Goal: Book appointment/travel/reservation

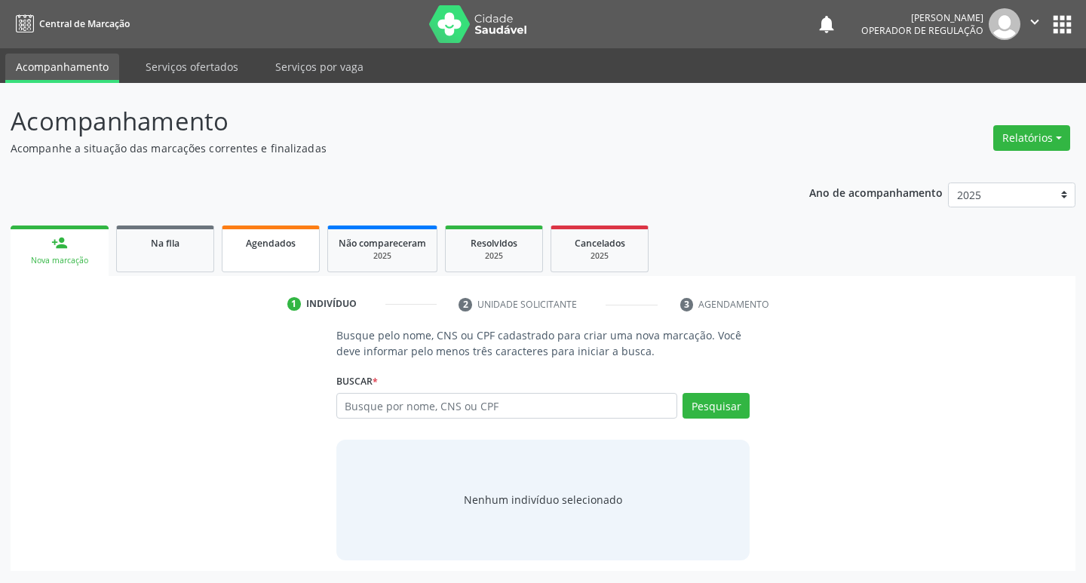
click at [247, 245] on span "Agendados" at bounding box center [271, 243] width 50 height 13
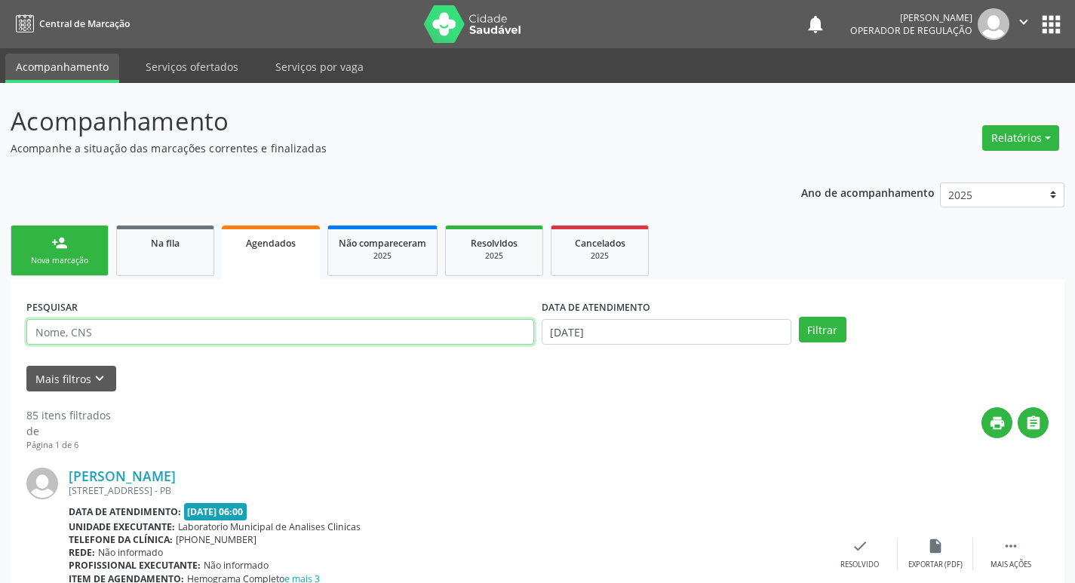
click at [276, 324] on input "text" at bounding box center [280, 332] width 508 height 26
type input "700000141596907"
click at [799, 317] on button "Filtrar" at bounding box center [823, 330] width 48 height 26
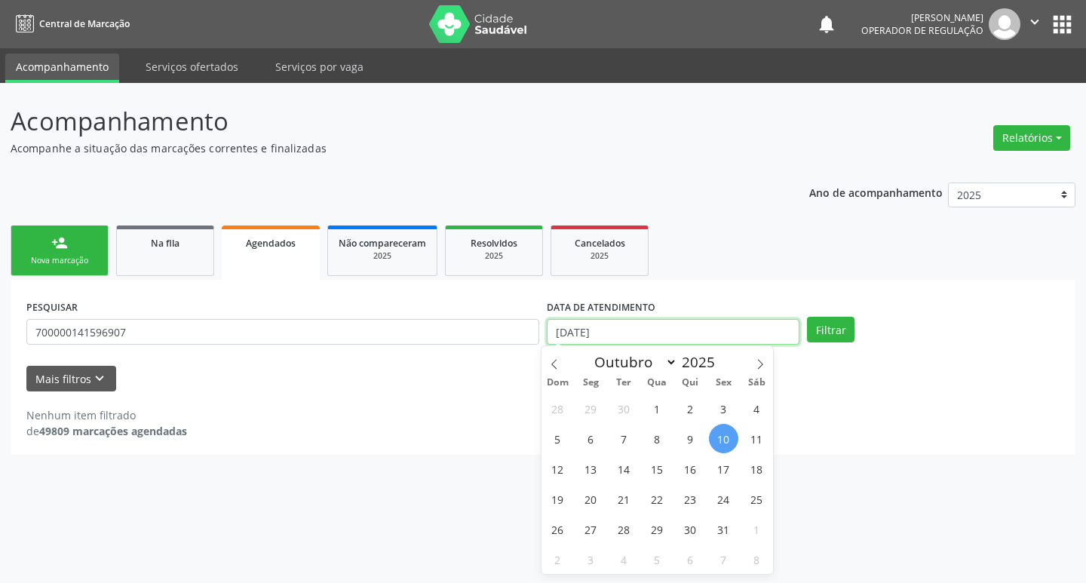
click at [735, 337] on input "[DATE]" at bounding box center [673, 332] width 253 height 26
click at [824, 328] on button "Filtrar" at bounding box center [831, 330] width 48 height 26
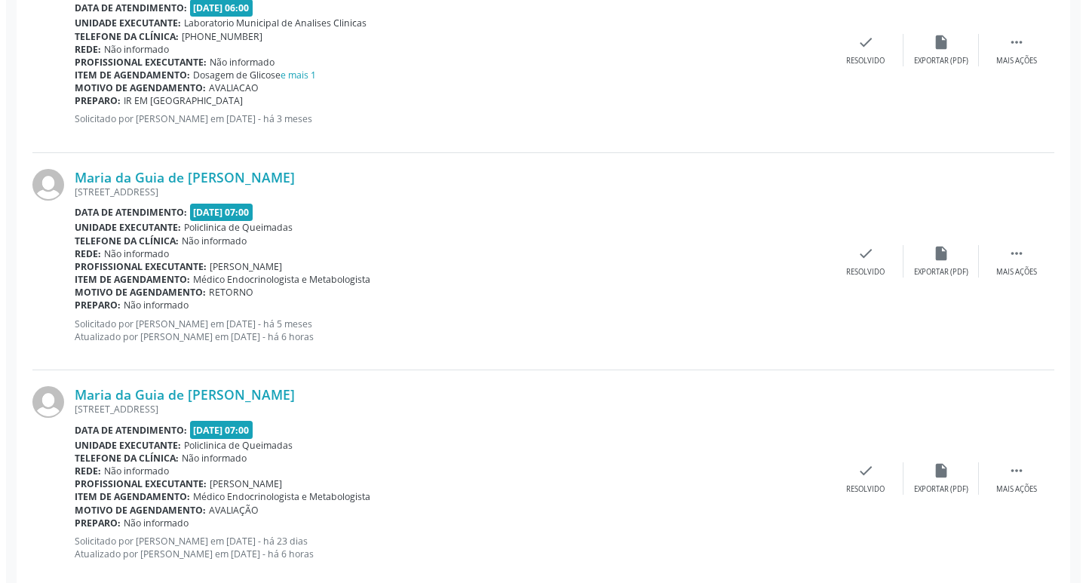
scroll to position [1556, 0]
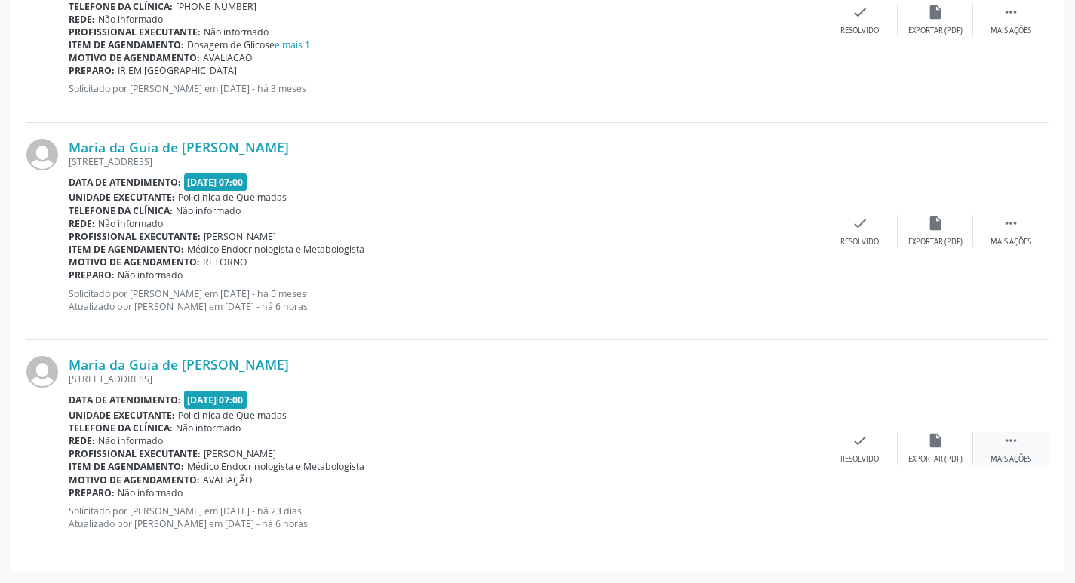
click at [1016, 435] on icon "" at bounding box center [1011, 440] width 17 height 17
click at [788, 440] on icon "cancel" at bounding box center [784, 440] width 17 height 17
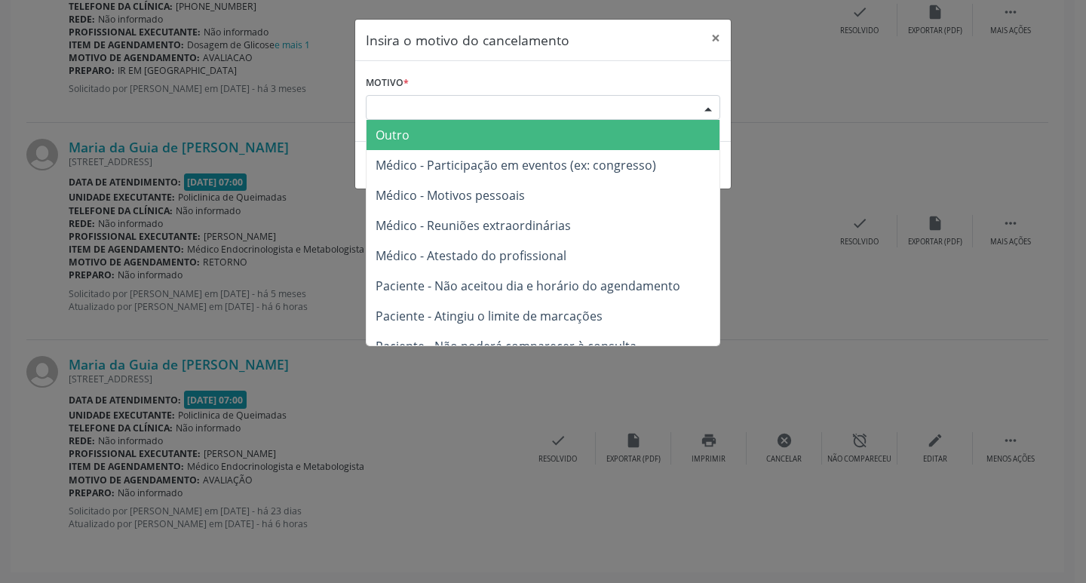
click at [700, 113] on div at bounding box center [708, 109] width 23 height 26
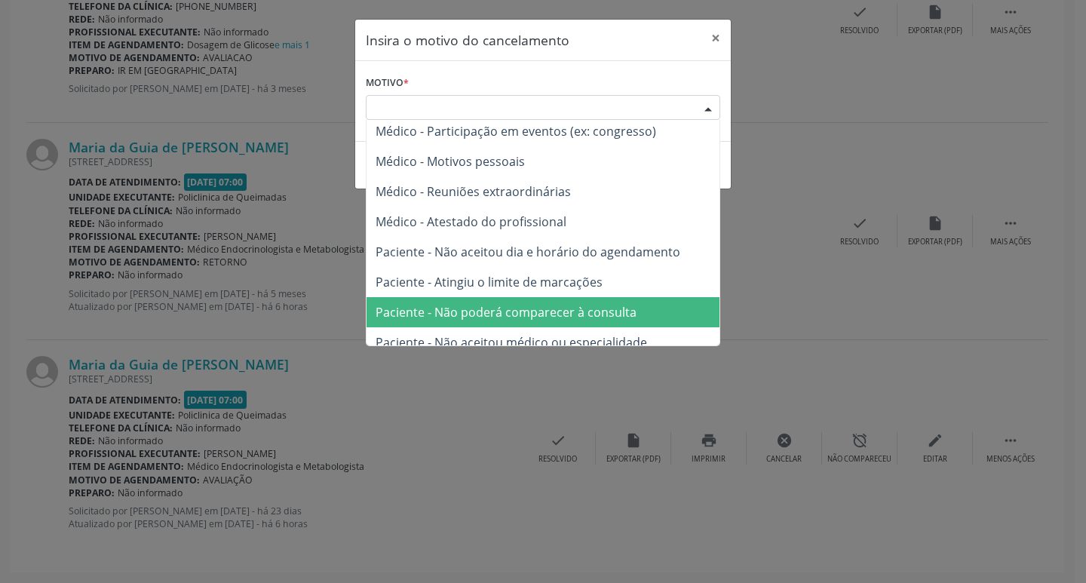
scroll to position [1, 0]
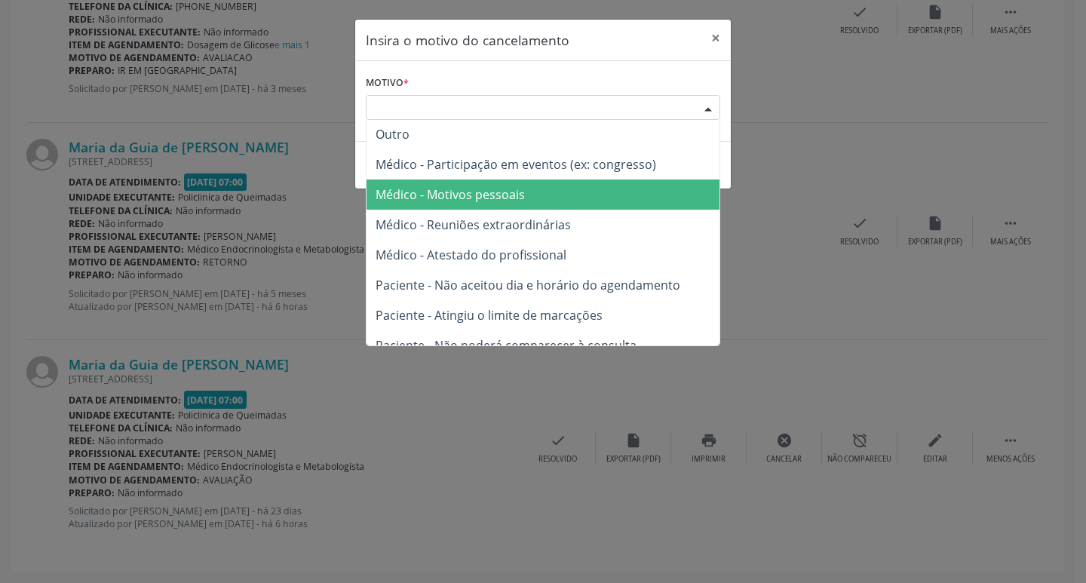
click at [607, 201] on span "Médico - Motivos pessoais" at bounding box center [543, 195] width 353 height 30
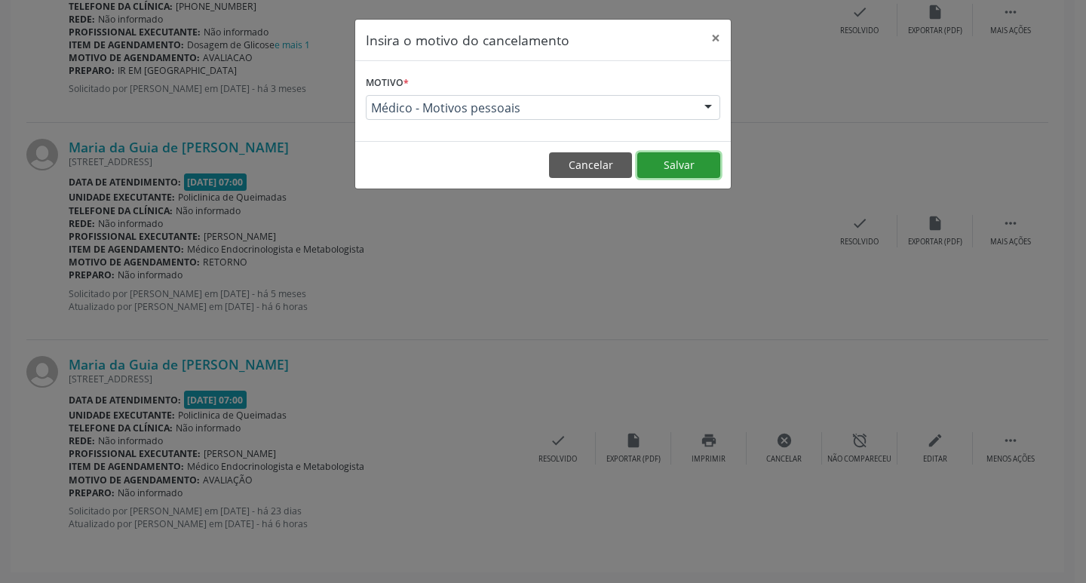
click at [683, 159] on button "Salvar" at bounding box center [678, 165] width 83 height 26
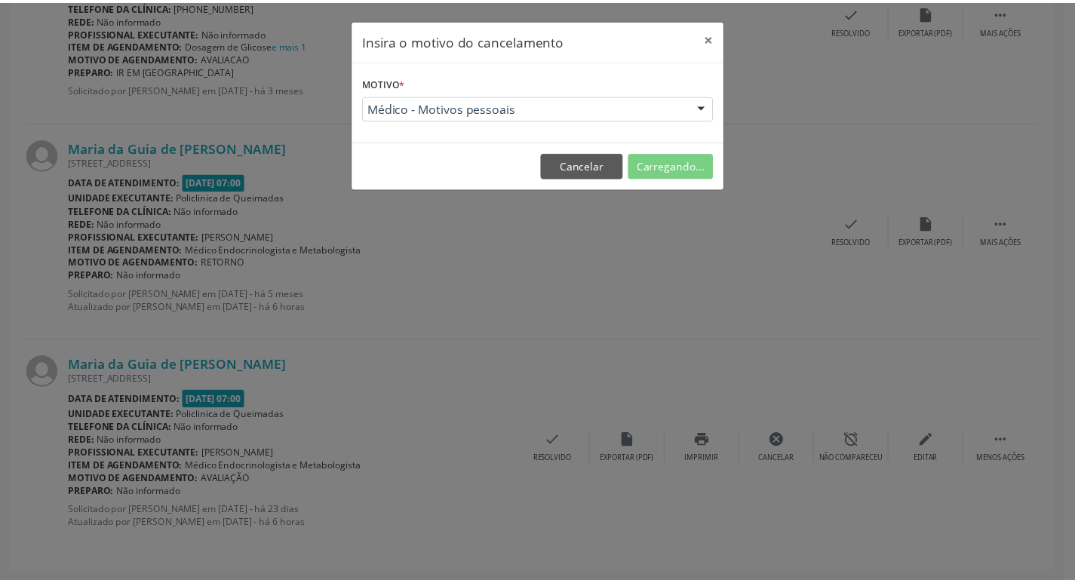
scroll to position [0, 0]
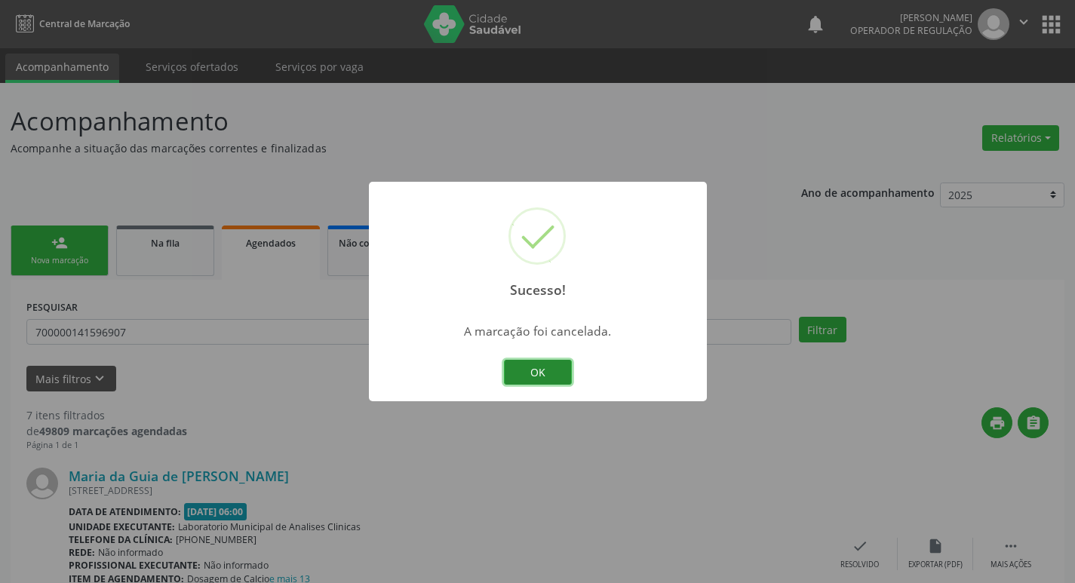
click at [542, 368] on button "OK" at bounding box center [538, 373] width 68 height 26
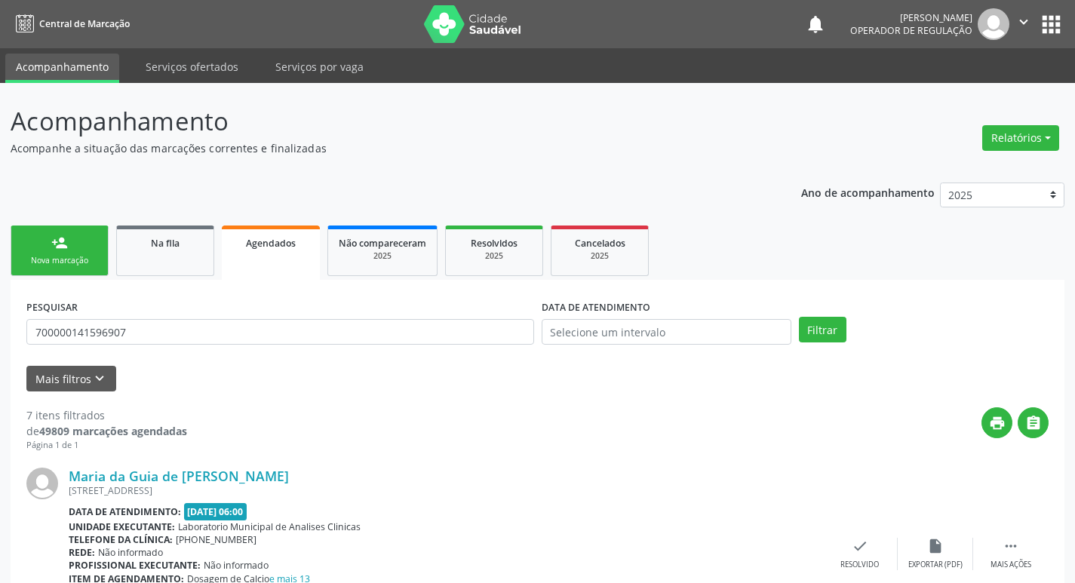
click at [53, 234] on link "person_add Nova marcação" at bounding box center [60, 251] width 98 height 51
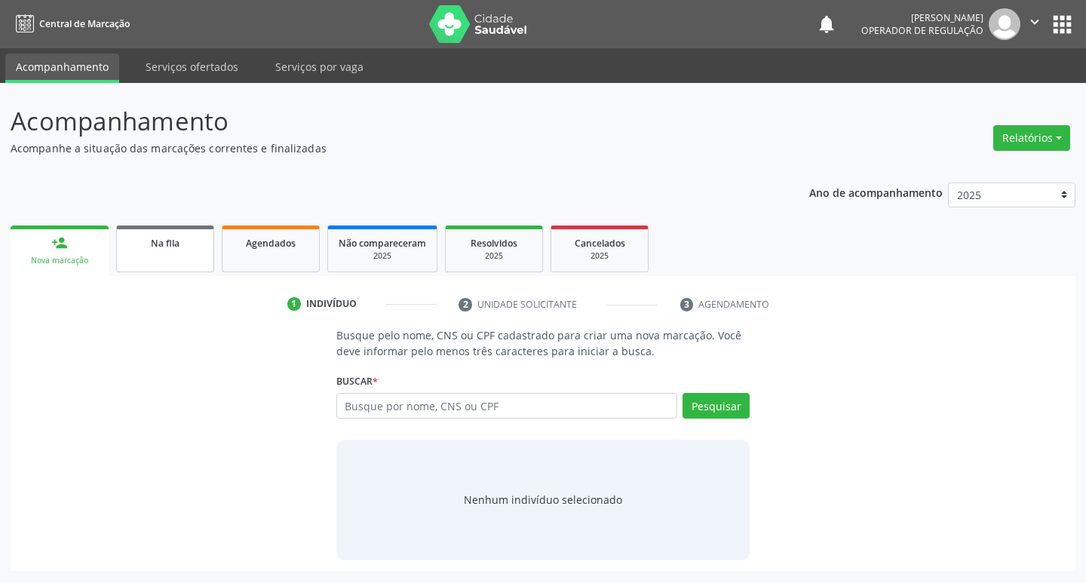
click at [141, 243] on div "Na fila" at bounding box center [164, 243] width 75 height 16
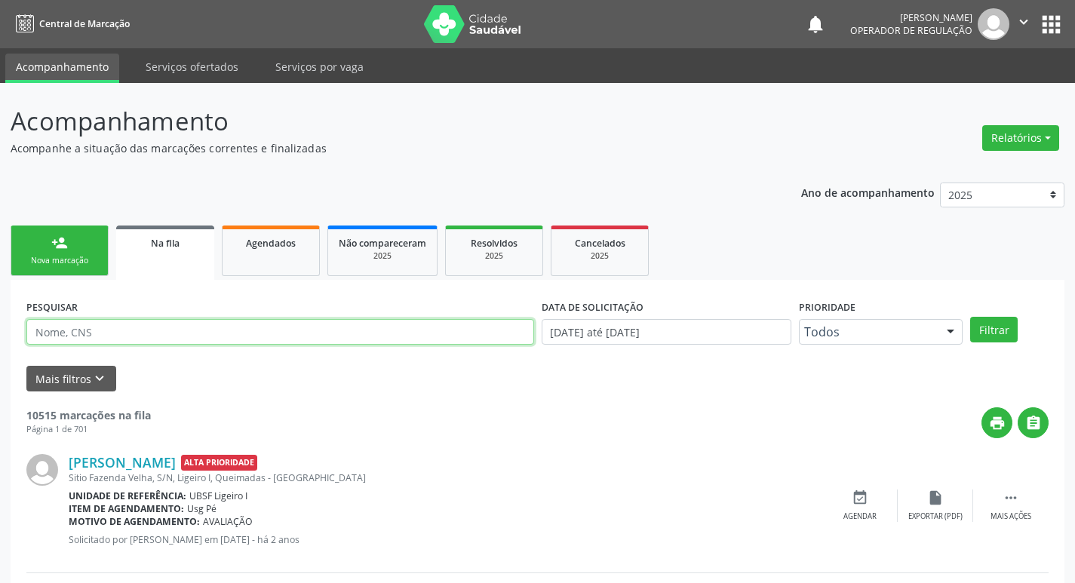
click at [249, 330] on input "text" at bounding box center [280, 332] width 508 height 26
type input "700103973370811"
click at [970, 317] on button "Filtrar" at bounding box center [994, 330] width 48 height 26
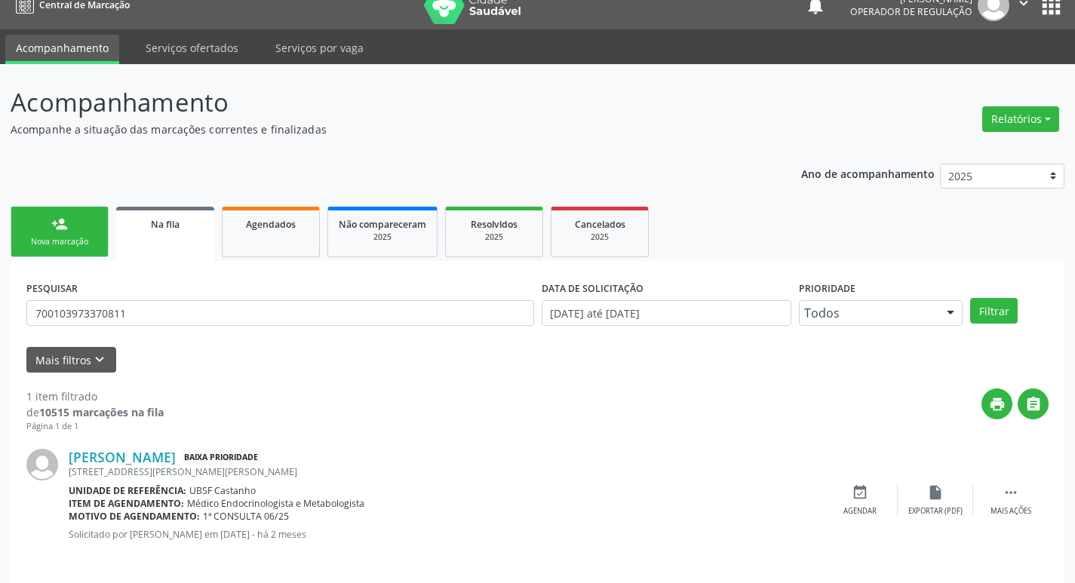
scroll to position [29, 0]
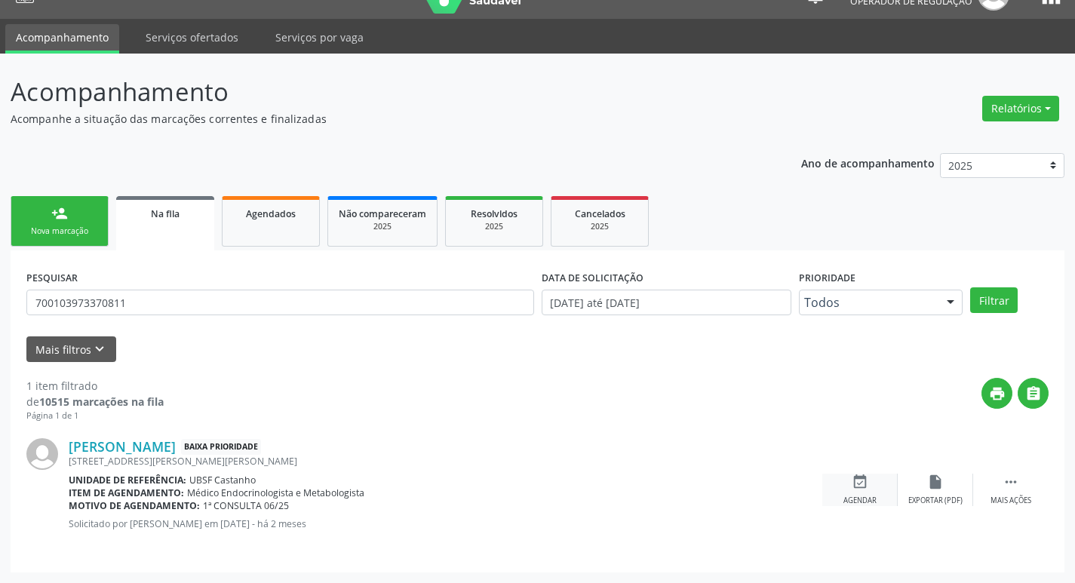
click at [852, 478] on icon "event_available" at bounding box center [860, 482] width 17 height 17
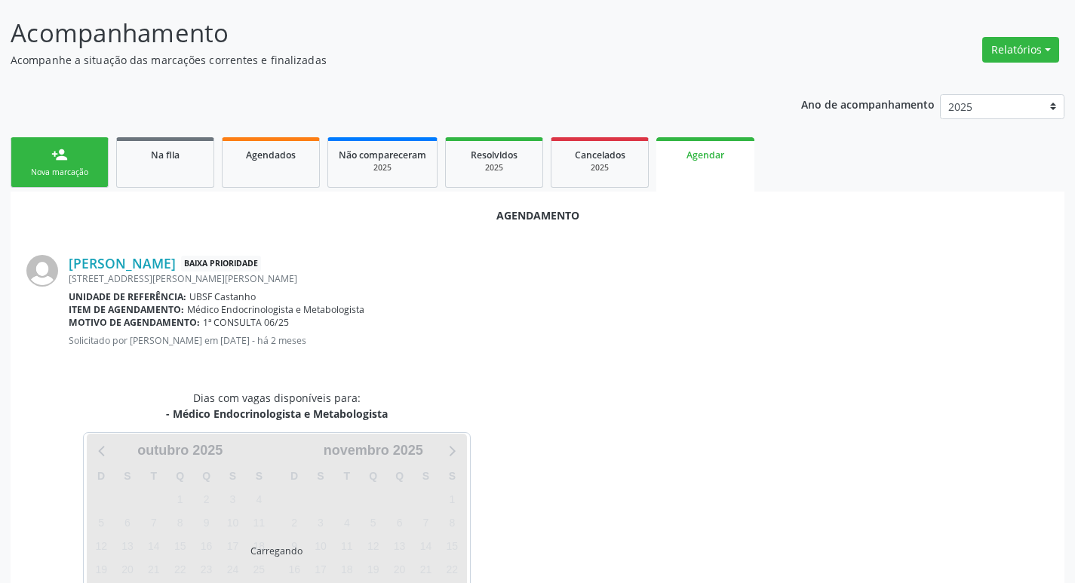
scroll to position [167, 0]
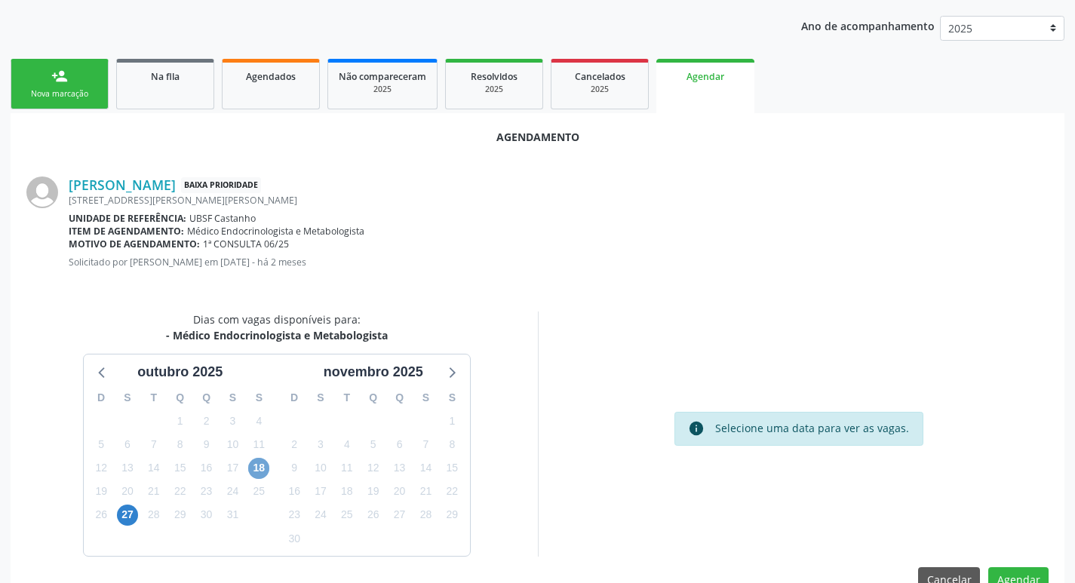
click at [264, 469] on span "18" at bounding box center [258, 468] width 21 height 21
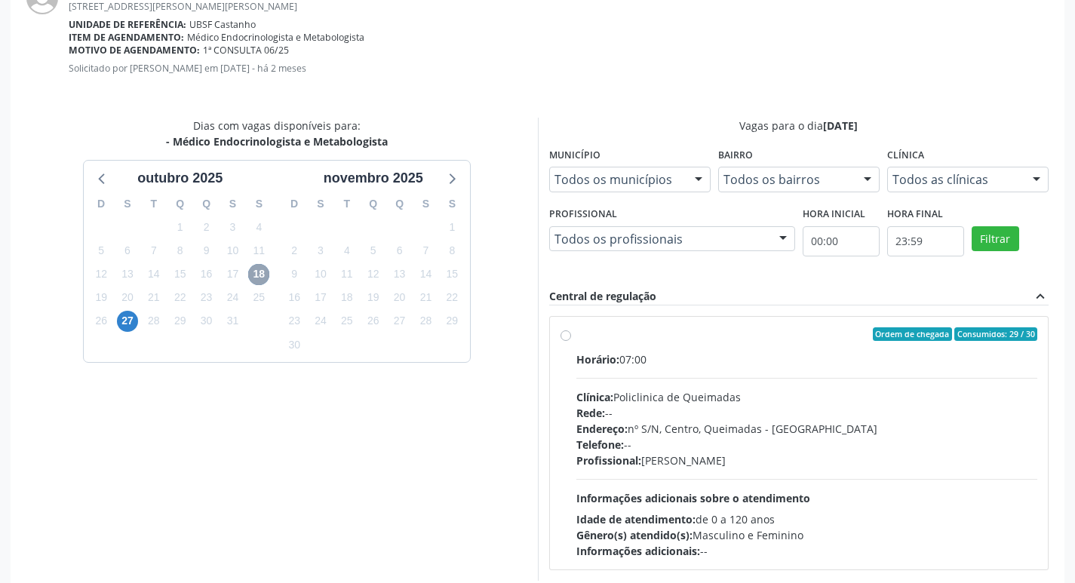
scroll to position [420, 0]
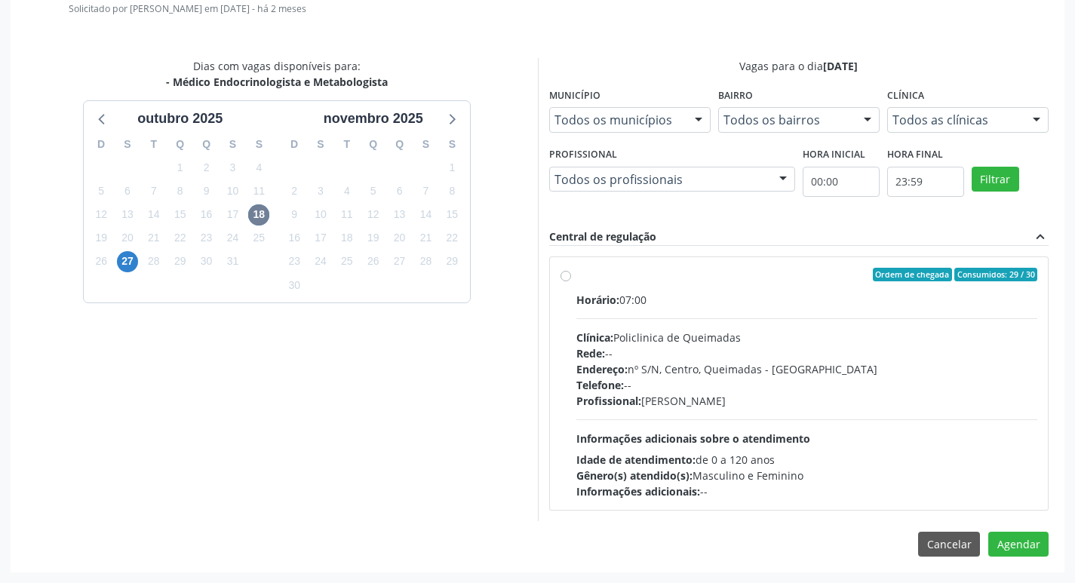
click at [901, 323] on div "Horário: 07:00 Clínica: Policlinica de Queimadas Rede: -- Endereço: nº S/N, Cen…" at bounding box center [807, 395] width 462 height 207
click at [571, 281] on input "Ordem de chegada Consumidos: 29 / 30 Horário: 07:00 Clínica: Policlinica de Que…" at bounding box center [565, 275] width 11 height 14
radio input "true"
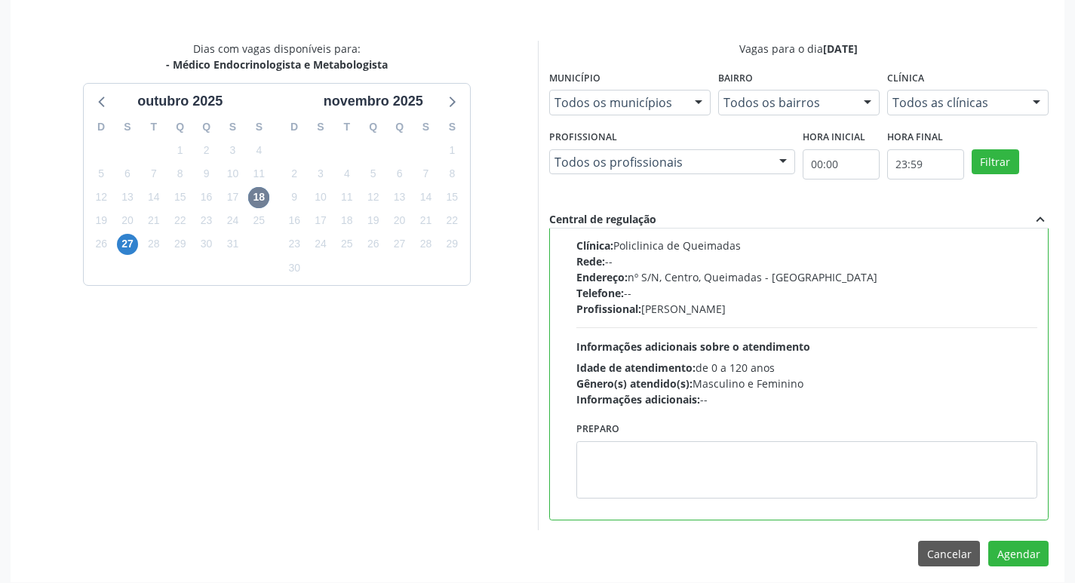
scroll to position [447, 0]
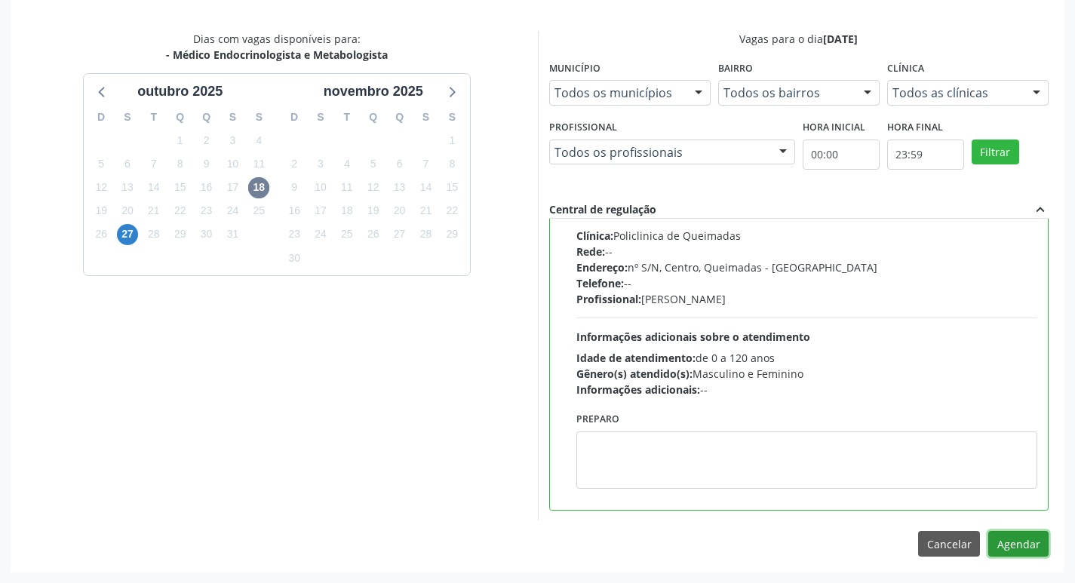
click at [1024, 542] on button "Agendar" at bounding box center [1018, 544] width 60 height 26
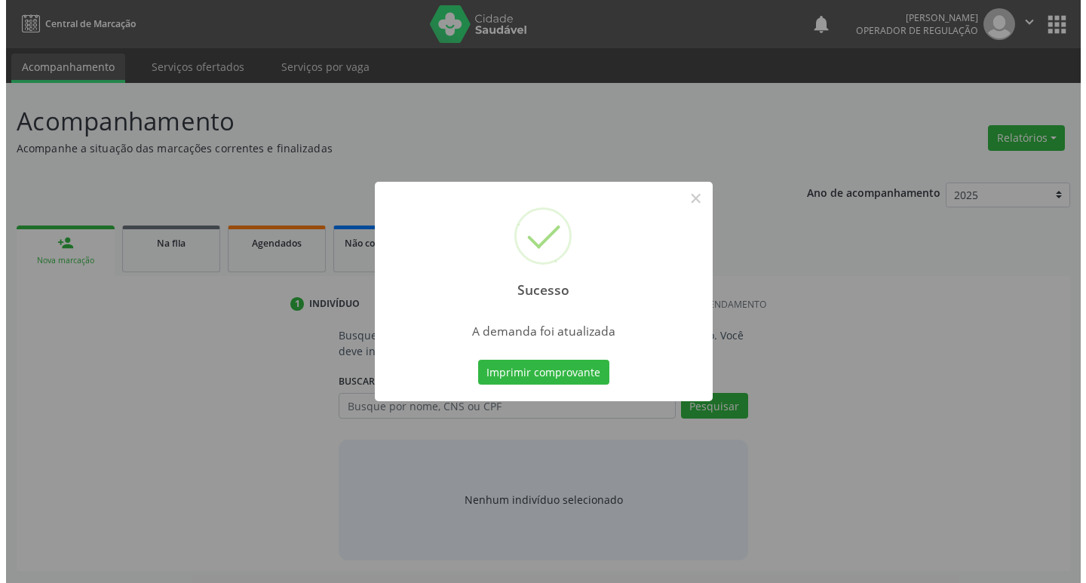
scroll to position [0, 0]
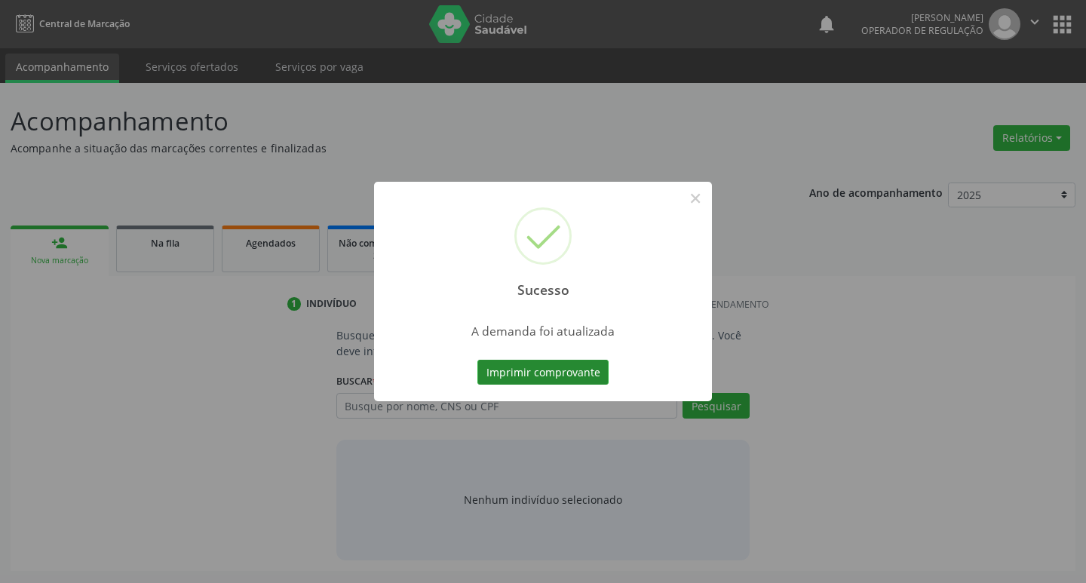
click at [567, 368] on button "Imprimir comprovante" at bounding box center [542, 373] width 131 height 26
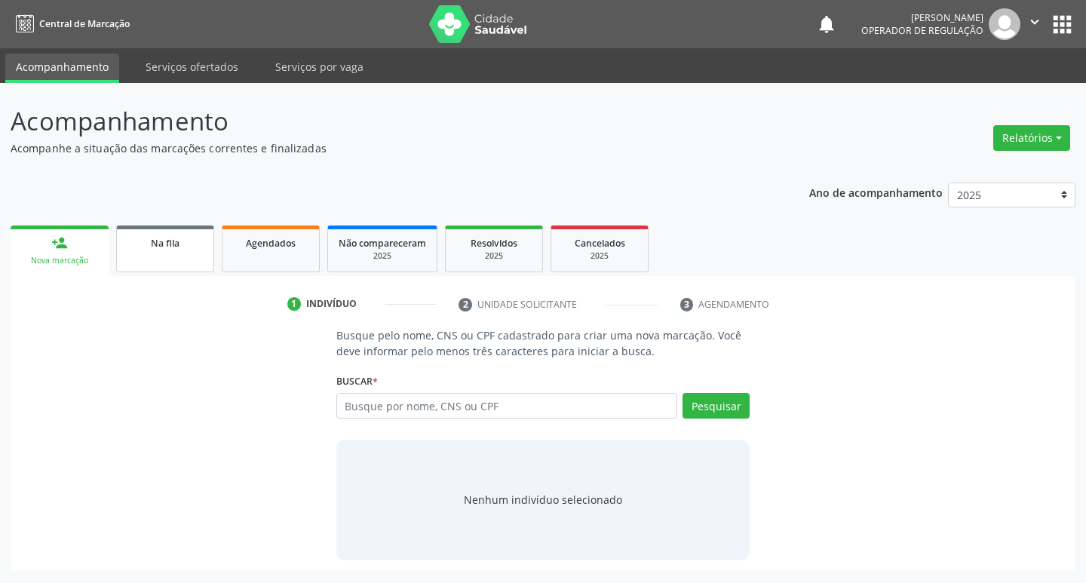
click at [185, 240] on div "Na fila" at bounding box center [164, 243] width 75 height 16
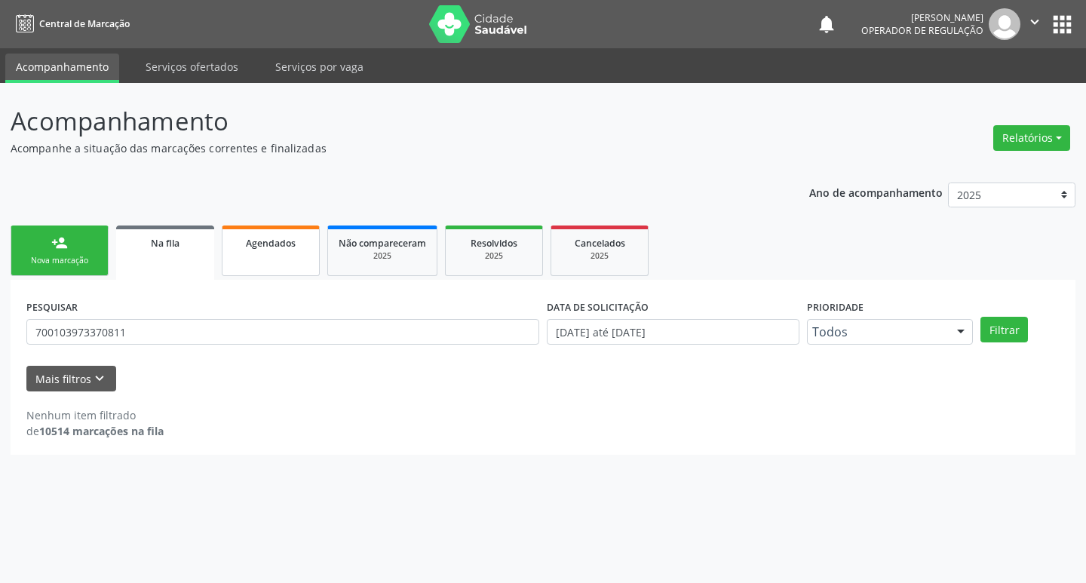
click at [268, 247] on span "Agendados" at bounding box center [271, 243] width 50 height 13
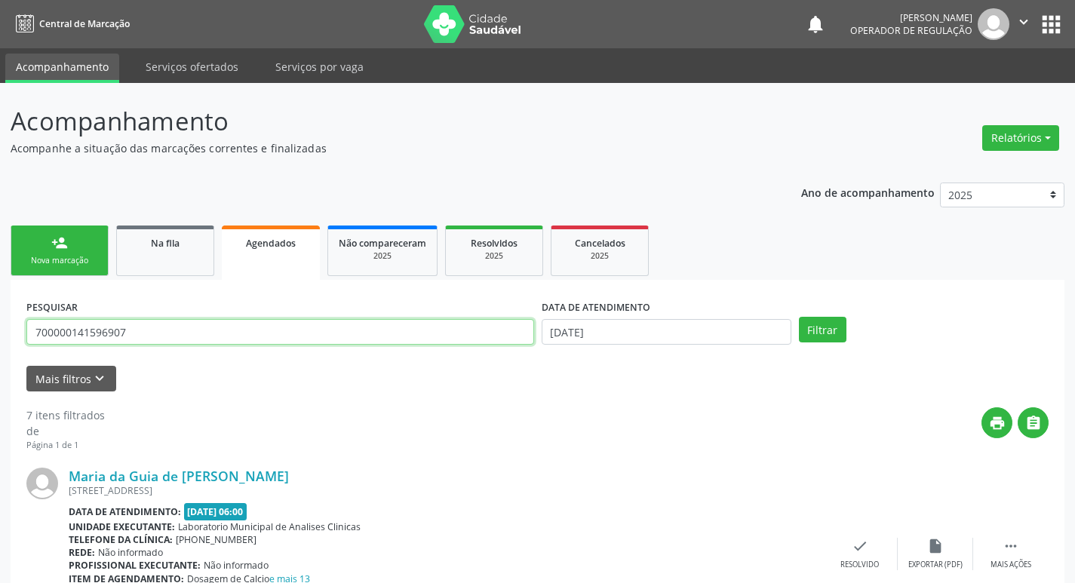
click at [207, 339] on input "700000141596907" at bounding box center [280, 332] width 508 height 26
type input "700000141596907"
click at [799, 317] on button "Filtrar" at bounding box center [823, 330] width 48 height 26
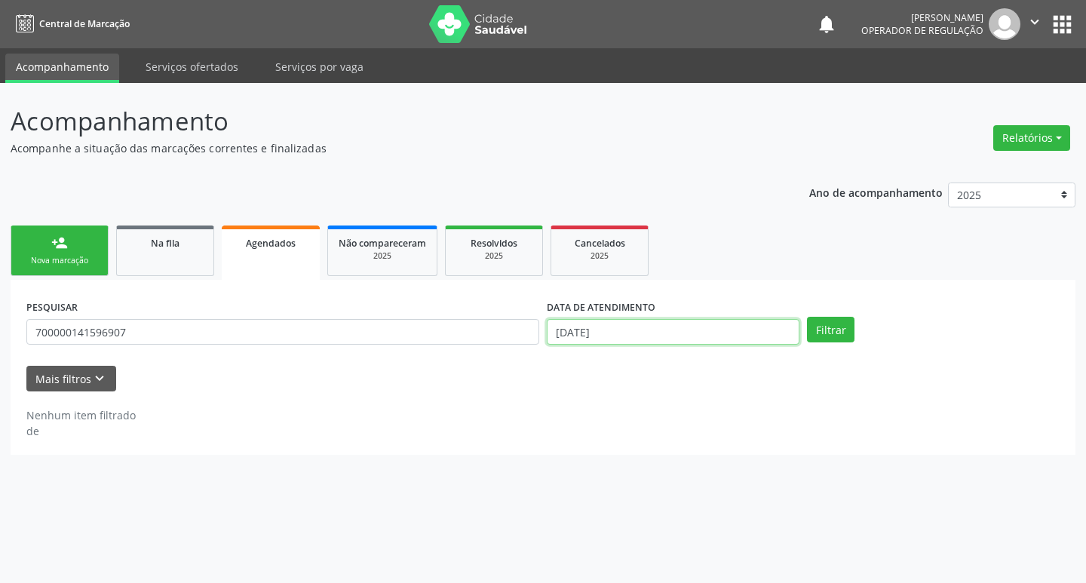
click at [720, 333] on input "[DATE]" at bounding box center [673, 332] width 253 height 26
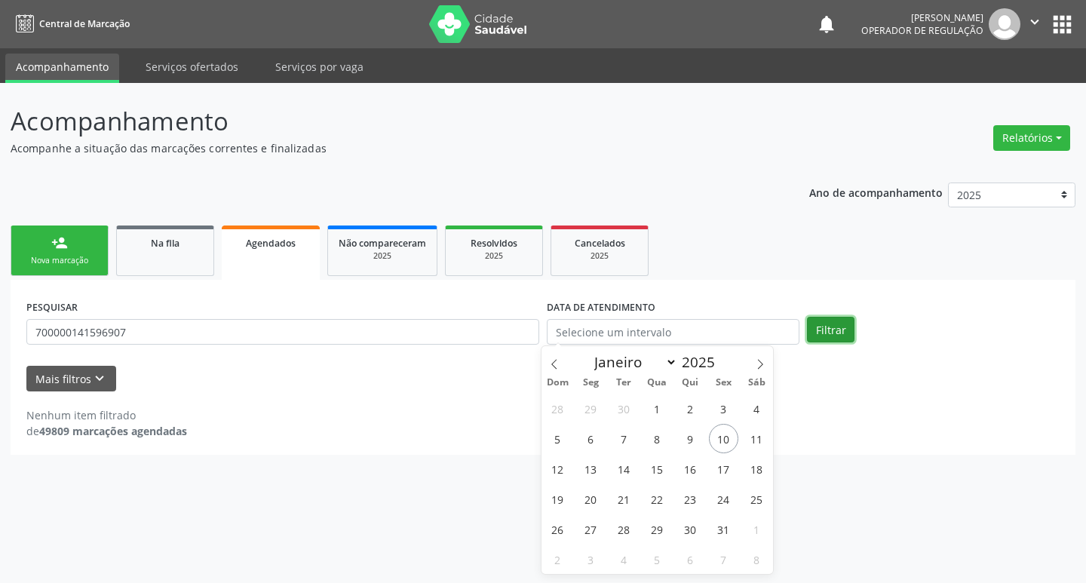
click at [824, 323] on button "Filtrar" at bounding box center [831, 330] width 48 height 26
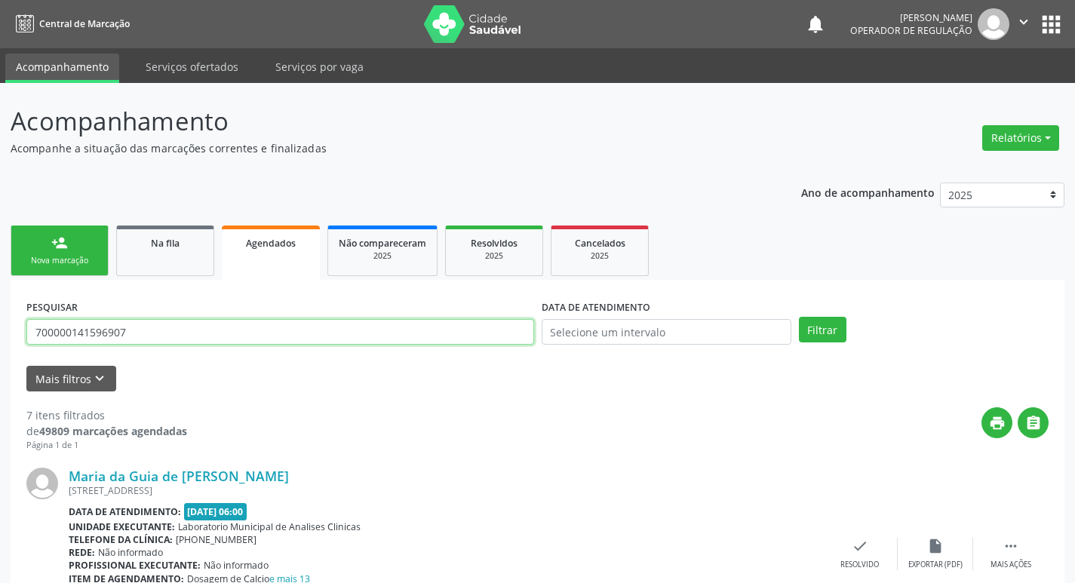
click at [189, 327] on input "700000141596907" at bounding box center [280, 332] width 508 height 26
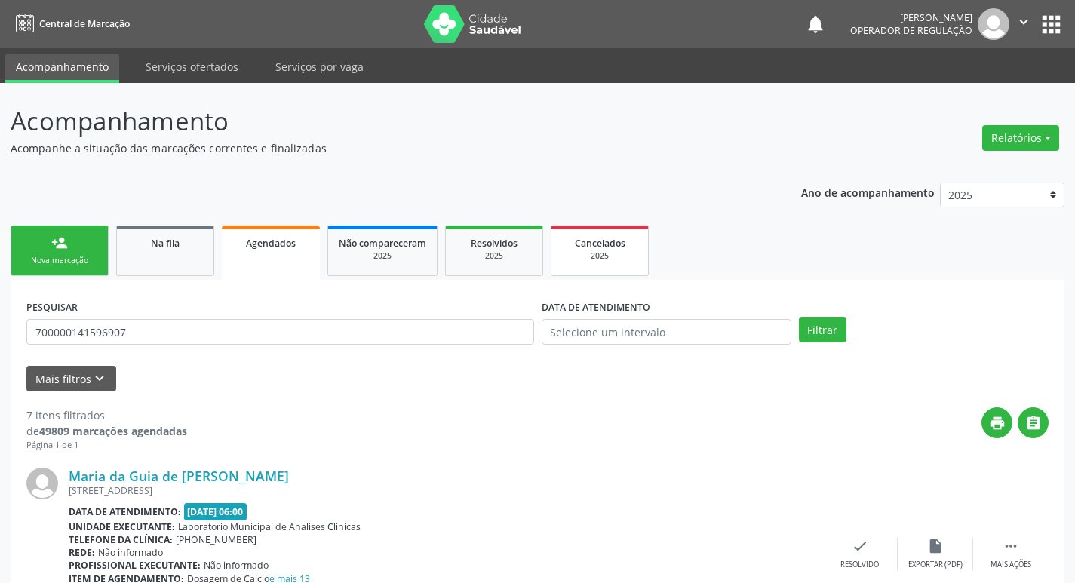
click at [582, 243] on span "Cancelados" at bounding box center [600, 243] width 51 height 13
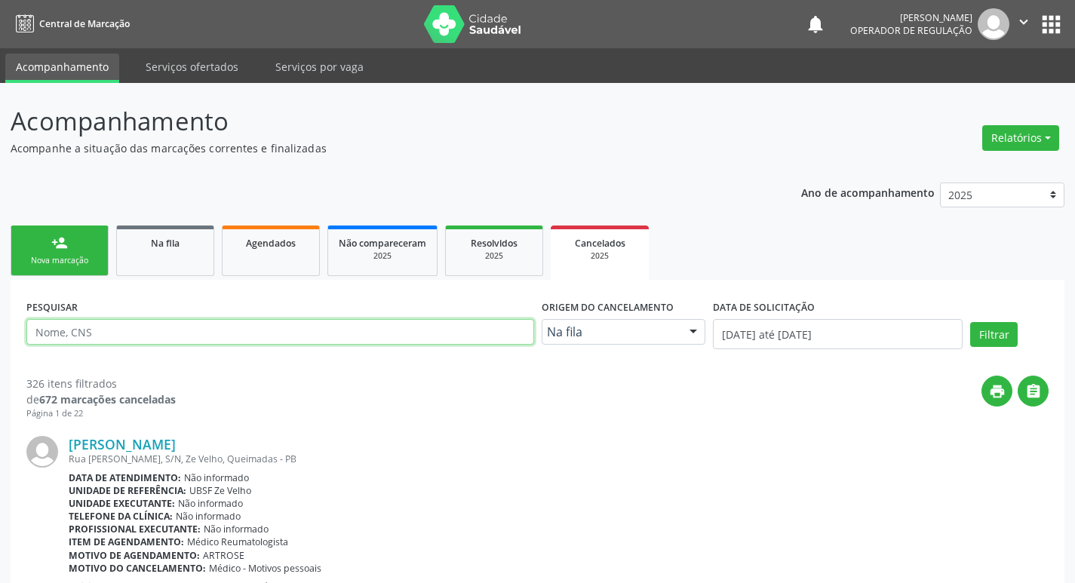
click at [245, 332] on input "text" at bounding box center [280, 332] width 508 height 26
paste input "700000141596907"
type input "700000141596907"
click at [970, 322] on button "Filtrar" at bounding box center [994, 335] width 48 height 26
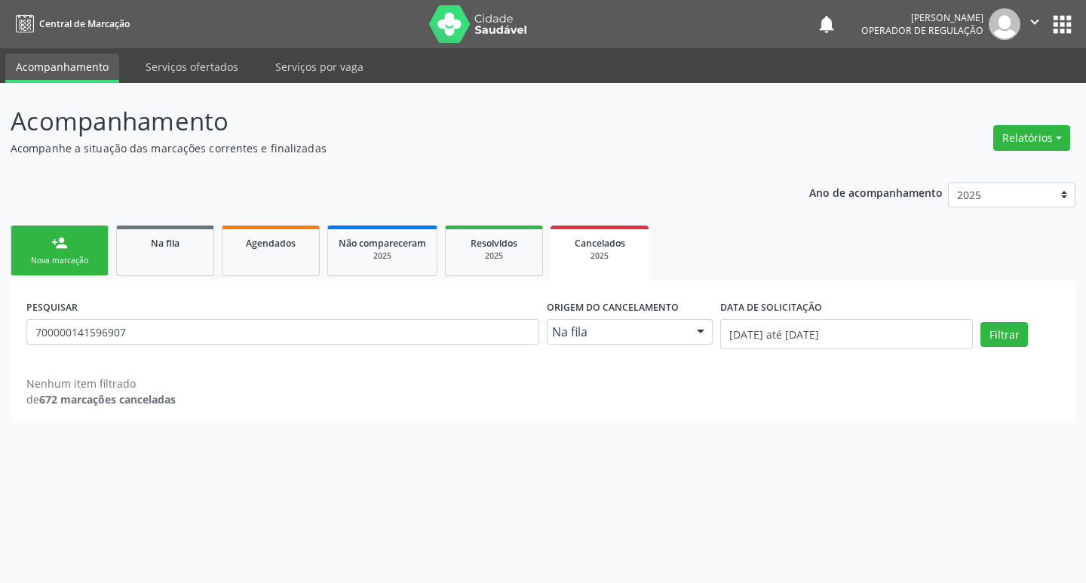
click at [689, 326] on div at bounding box center [700, 333] width 23 height 26
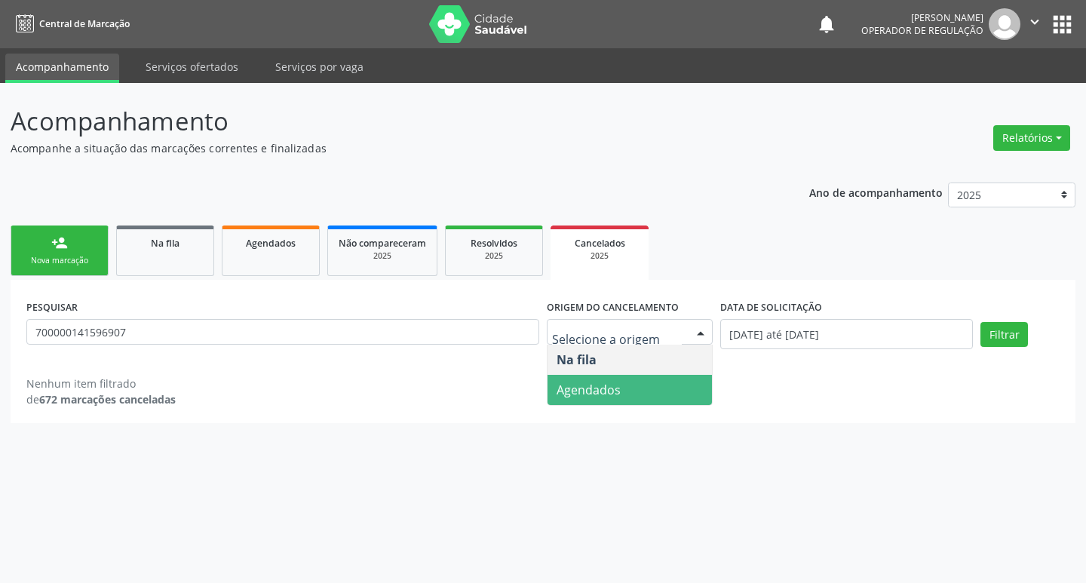
click at [681, 385] on span "Agendados" at bounding box center [630, 390] width 164 height 30
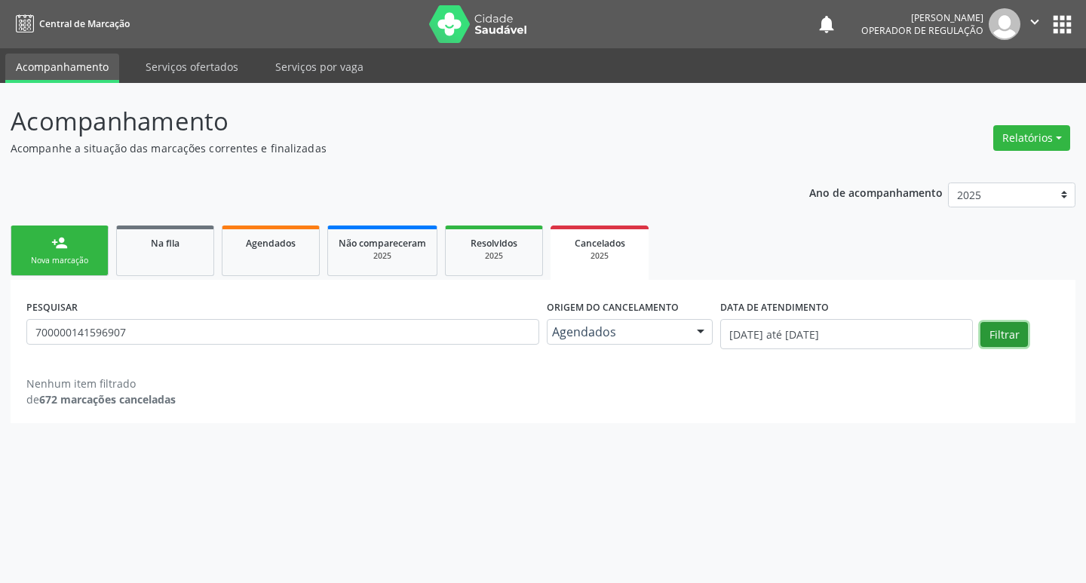
click at [1003, 326] on button "Filtrar" at bounding box center [1005, 335] width 48 height 26
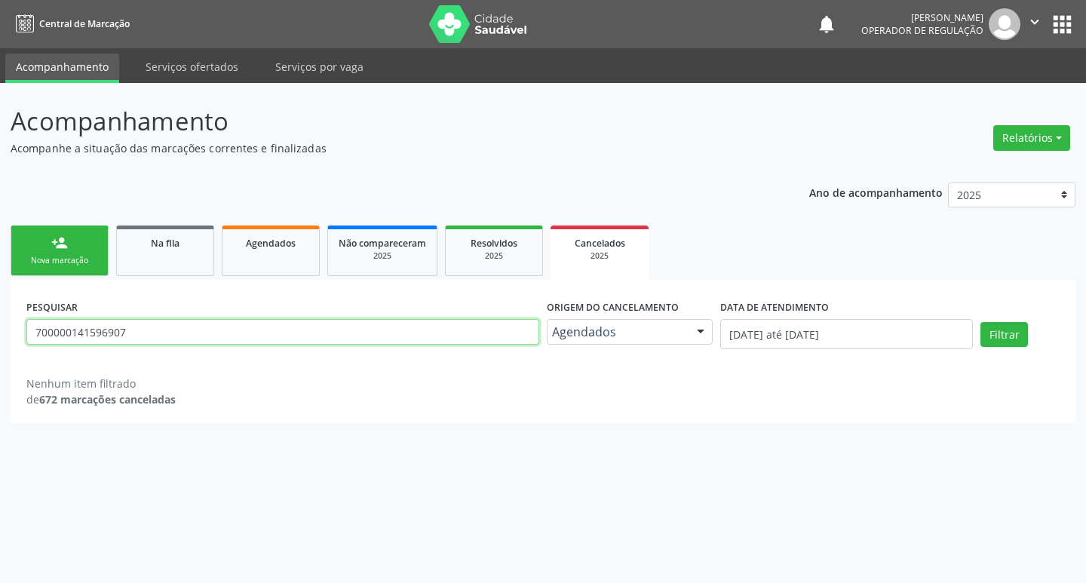
click at [179, 324] on input "700000141596907" at bounding box center [282, 332] width 513 height 26
click at [981, 322] on button "Filtrar" at bounding box center [1005, 335] width 48 height 26
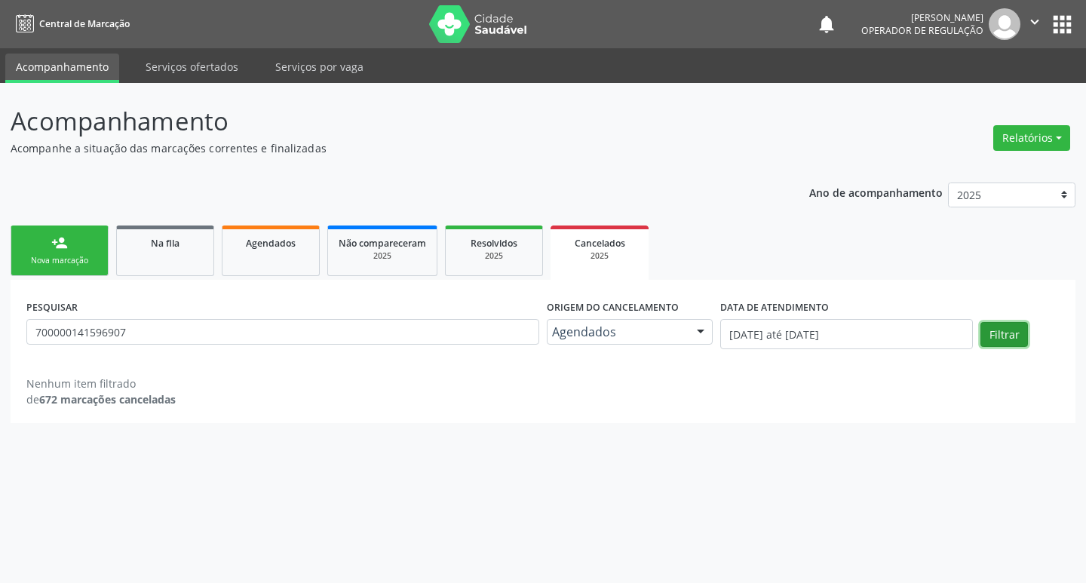
click at [1022, 333] on button "Filtrar" at bounding box center [1005, 335] width 48 height 26
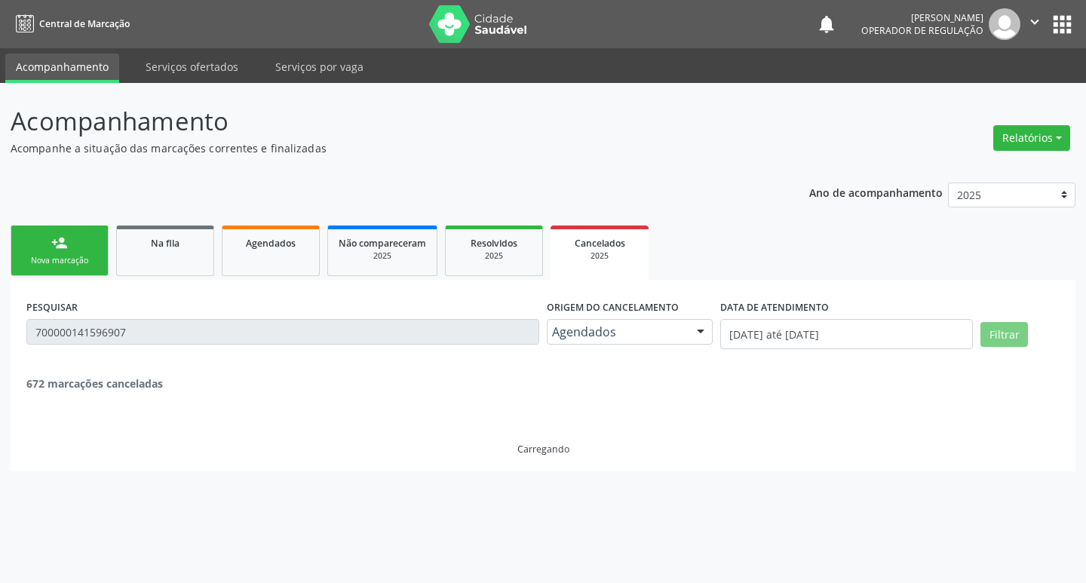
click at [1022, 333] on button "Filtrar" at bounding box center [1005, 335] width 48 height 26
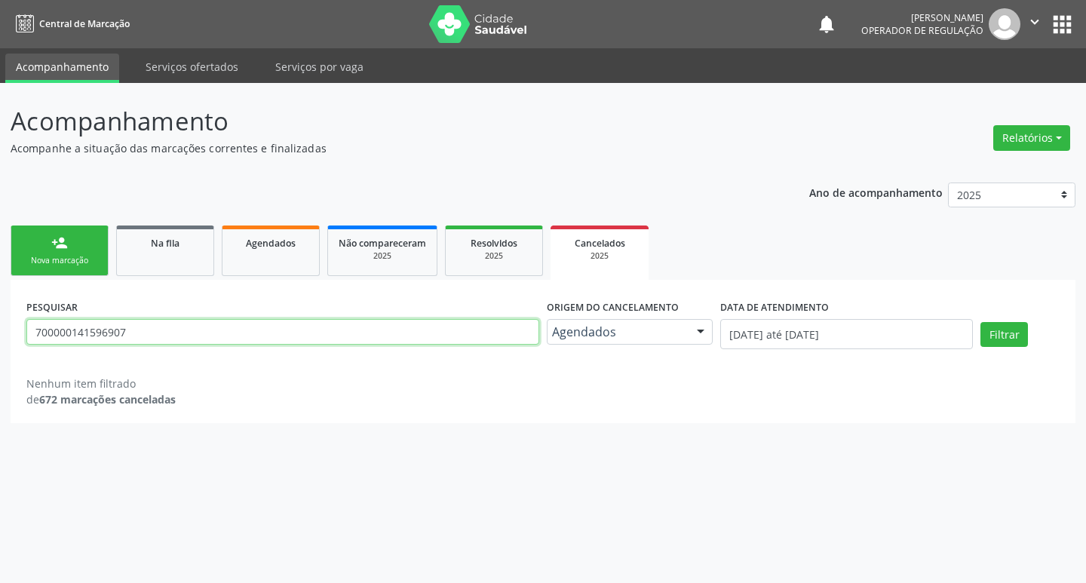
drag, startPoint x: 189, startPoint y: 331, endPoint x: 0, endPoint y: 336, distance: 189.4
click at [0, 336] on div "Acompanhamento Acompanhe a situação das marcações correntes e finalizadas Relat…" at bounding box center [543, 333] width 1086 height 500
type input "70000141596907"
click at [981, 322] on button "Filtrar" at bounding box center [1005, 335] width 48 height 26
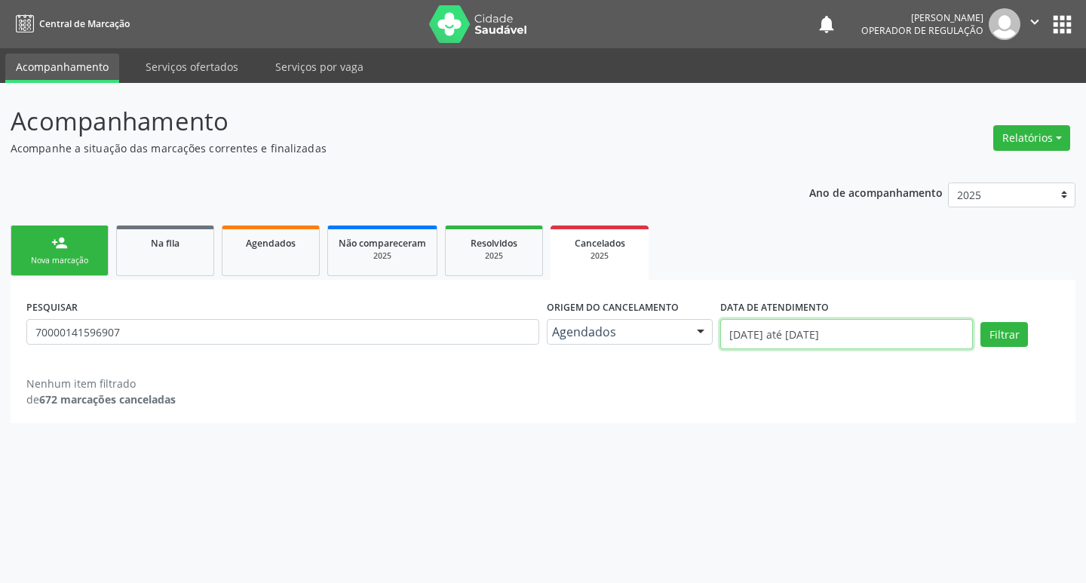
click at [895, 327] on input "[DATE] até [DATE]" at bounding box center [846, 334] width 253 height 30
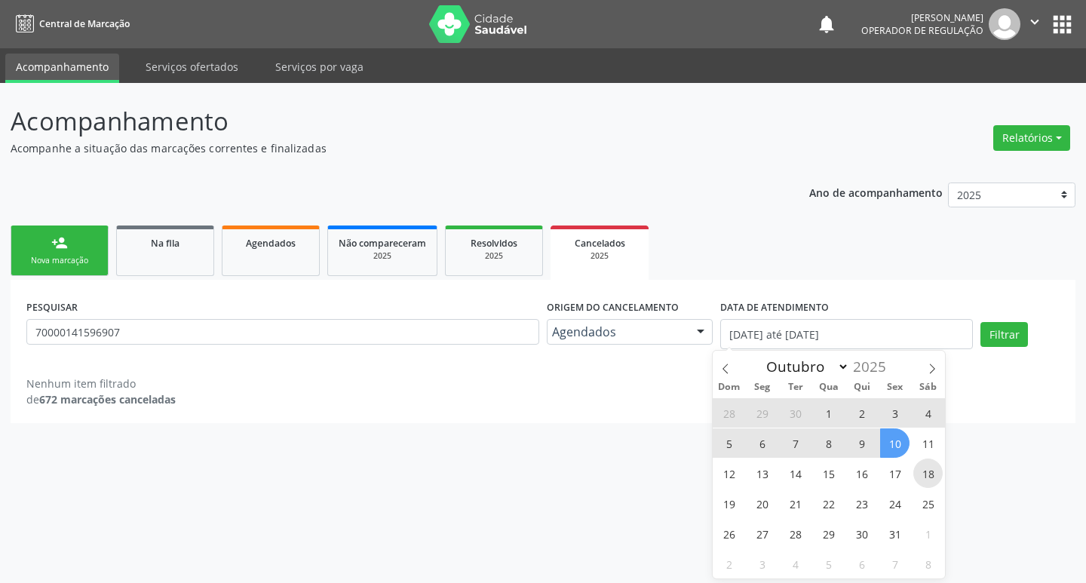
click at [933, 473] on span "18" at bounding box center [928, 473] width 29 height 29
type input "[DATE]"
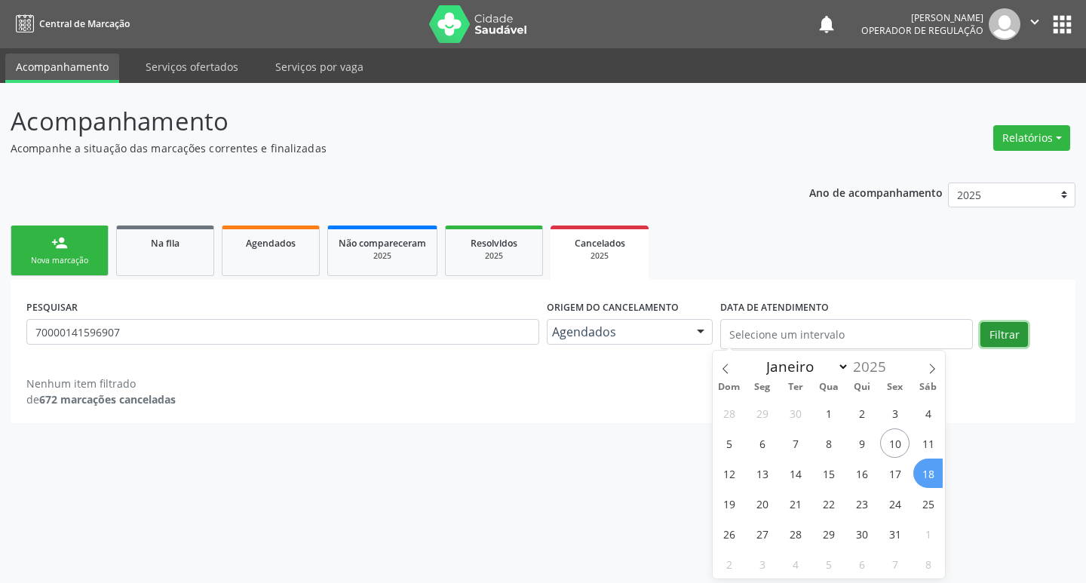
click at [1011, 326] on button "Filtrar" at bounding box center [1005, 335] width 48 height 26
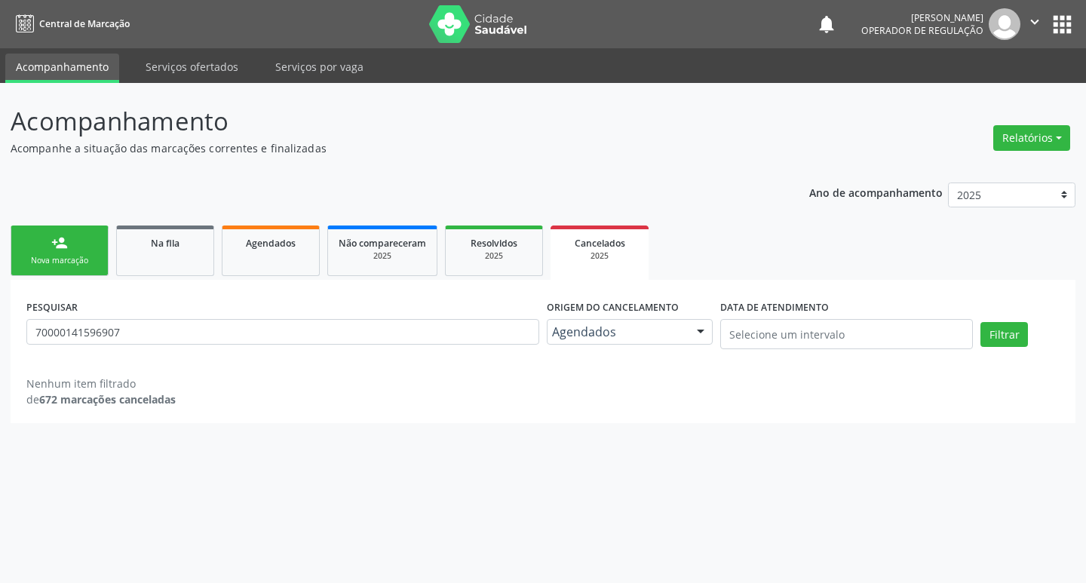
click at [687, 331] on div "Agendados Na fila Agendados Nenhum resultado encontrado para: " " Não há nenhum…" at bounding box center [630, 332] width 166 height 26
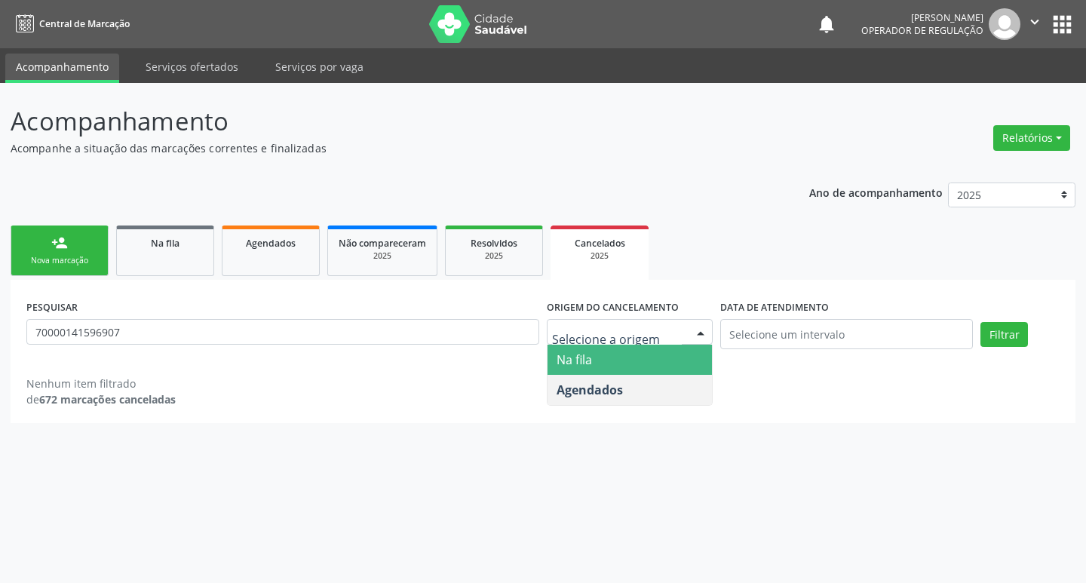
click at [676, 361] on span "Na fila" at bounding box center [630, 360] width 164 height 30
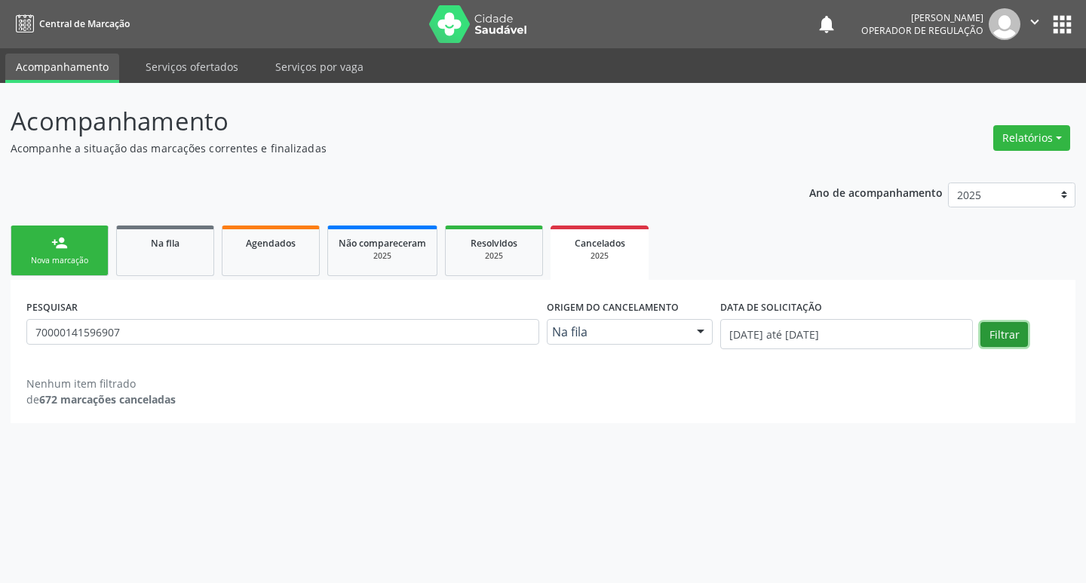
click at [1000, 334] on button "Filtrar" at bounding box center [1005, 335] width 48 height 26
click at [213, 256] on link "Na fila" at bounding box center [165, 251] width 98 height 51
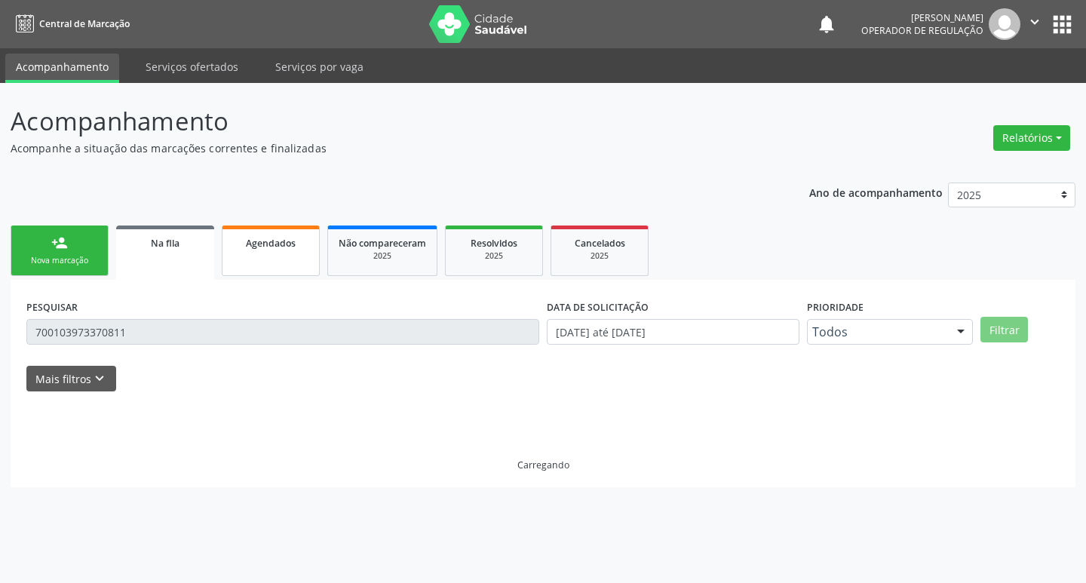
click at [314, 260] on link "Agendados" at bounding box center [271, 251] width 98 height 51
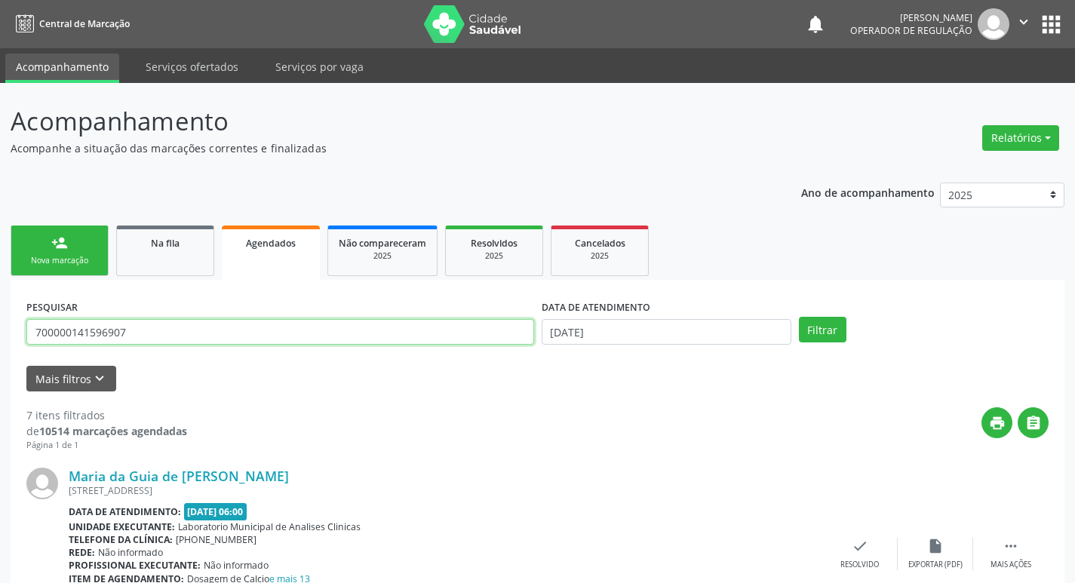
click at [208, 324] on input "700000141596907" at bounding box center [280, 332] width 508 height 26
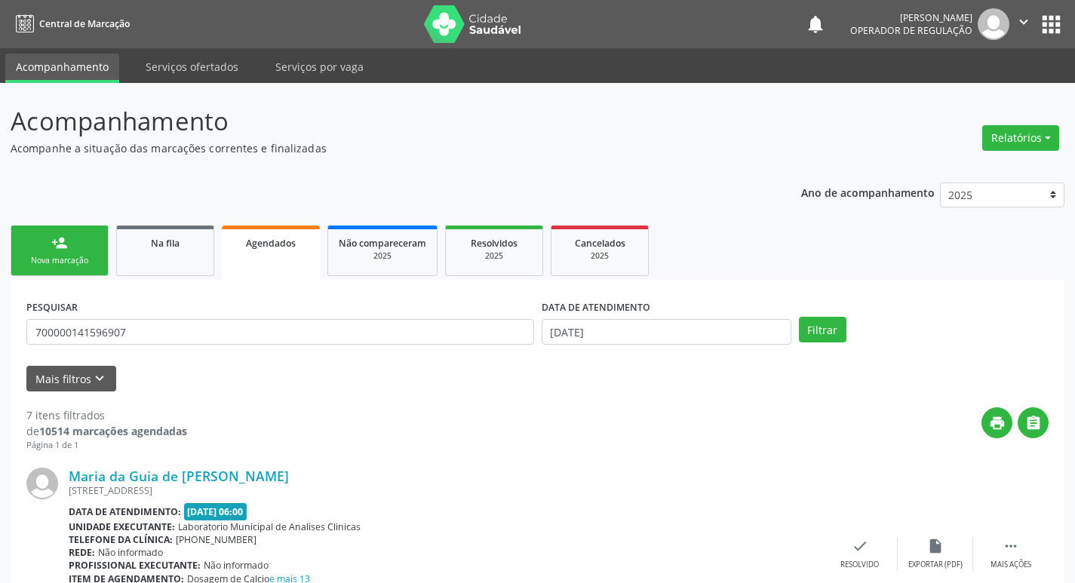
click at [91, 248] on link "person_add Nova marcação" at bounding box center [60, 251] width 98 height 51
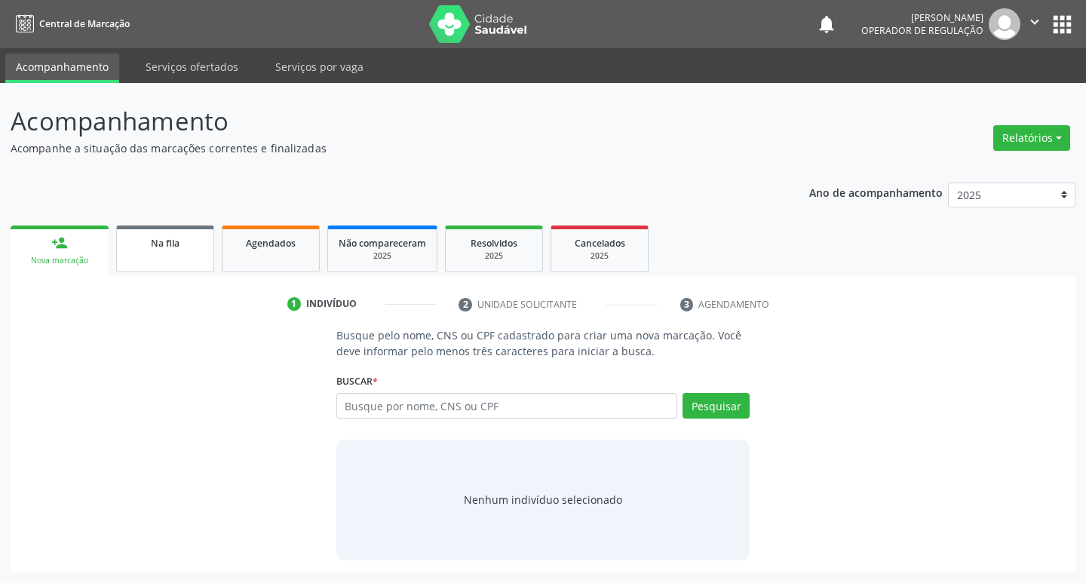
click at [175, 253] on link "Na fila" at bounding box center [165, 249] width 98 height 47
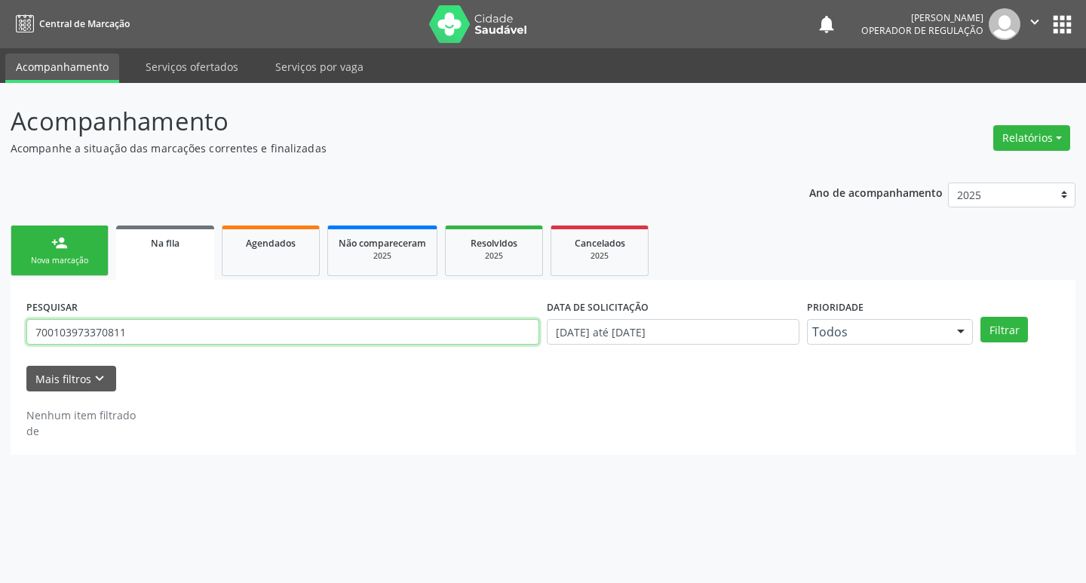
click at [185, 335] on input "700103973370811" at bounding box center [282, 332] width 513 height 26
type input "700000141596907"
click at [981, 317] on button "Filtrar" at bounding box center [1005, 330] width 48 height 26
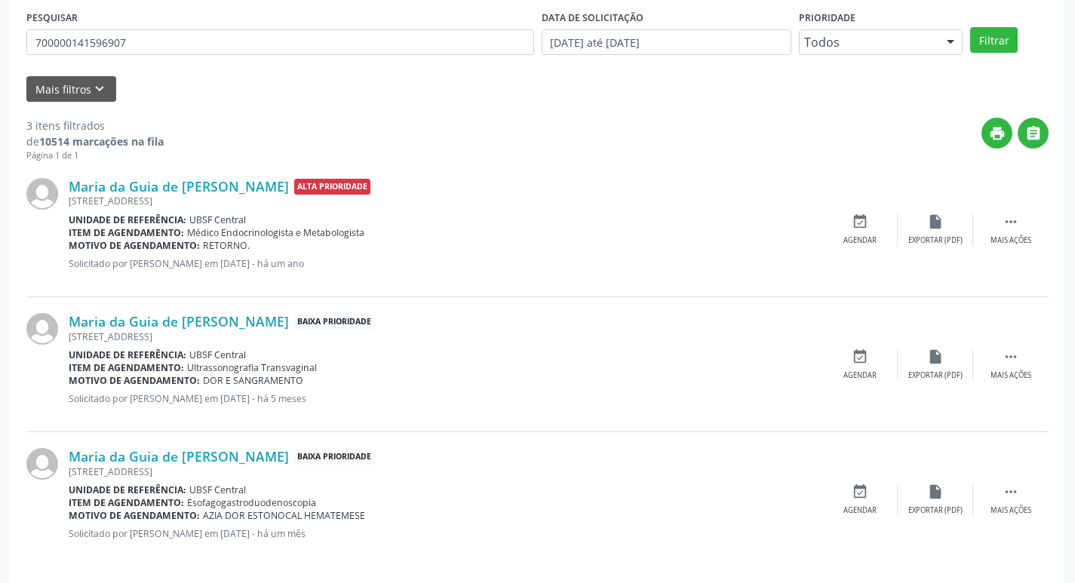
scroll to position [300, 0]
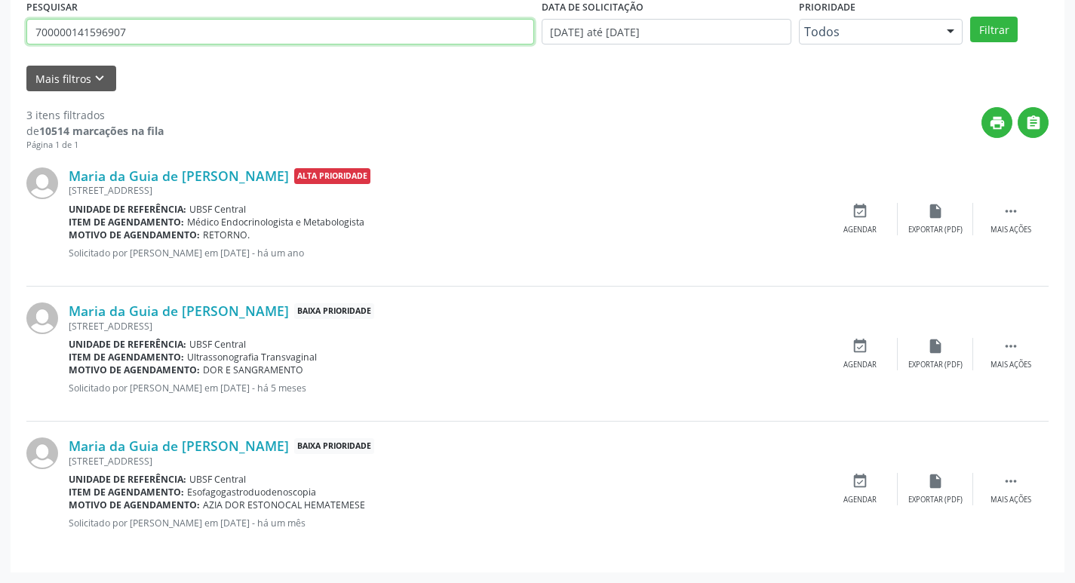
click at [198, 37] on input "700000141596907" at bounding box center [280, 32] width 508 height 26
click at [198, 35] on input "700000141596907" at bounding box center [280, 32] width 508 height 26
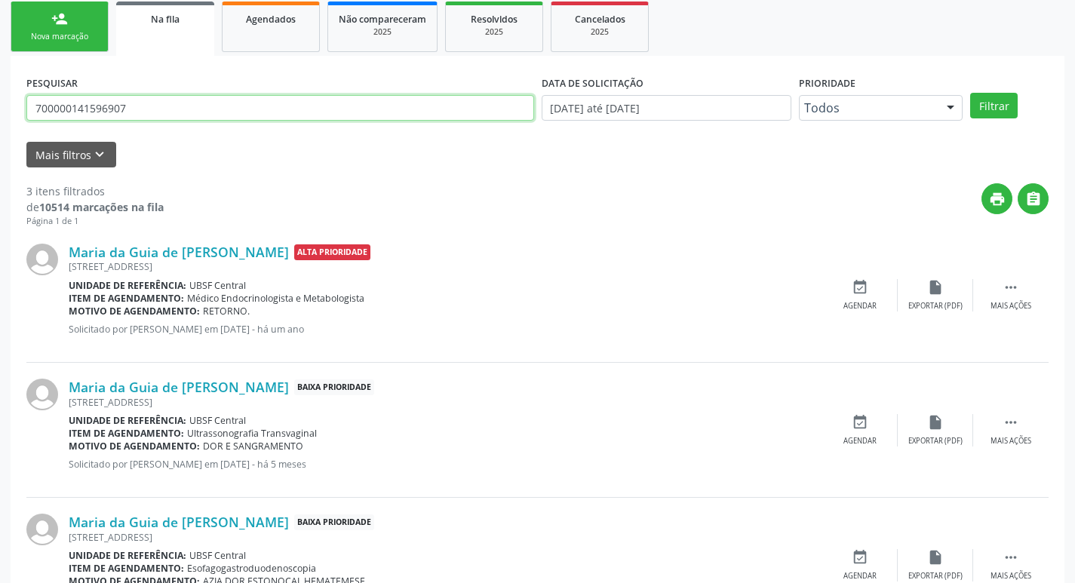
scroll to position [74, 0]
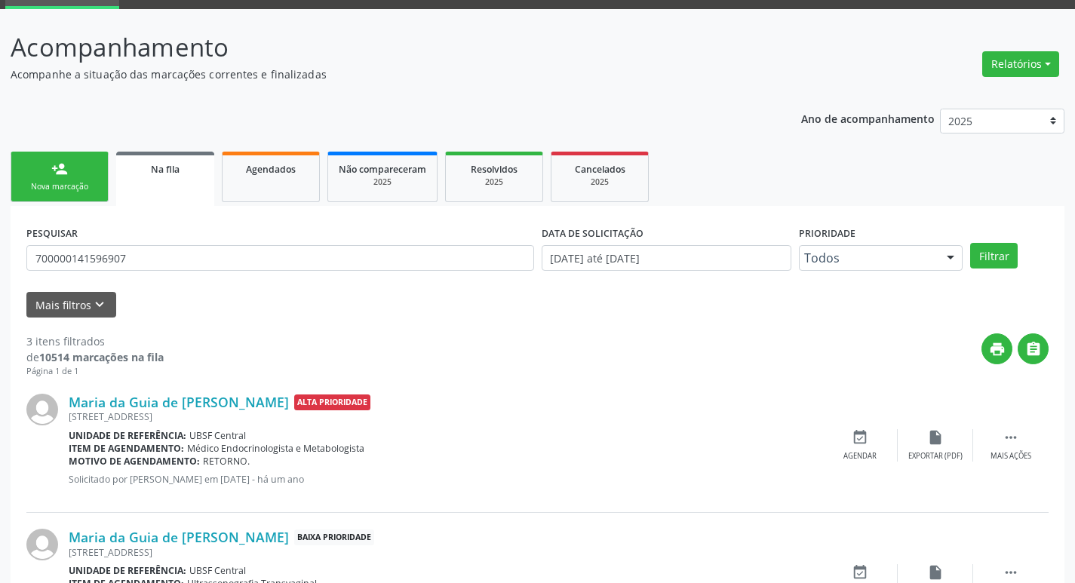
click at [243, 145] on div "Ano de acompanhamento 2025 2024 2023 2022 2021 person_add Nova marcação Na fila…" at bounding box center [538, 448] width 1054 height 701
click at [245, 157] on link "Agendados" at bounding box center [271, 177] width 98 height 51
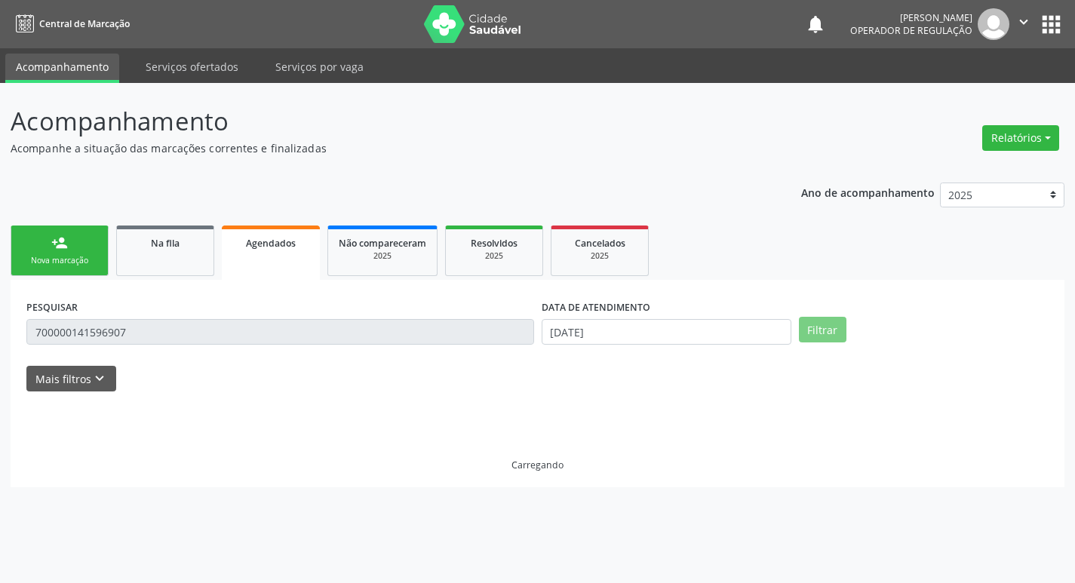
scroll to position [0, 0]
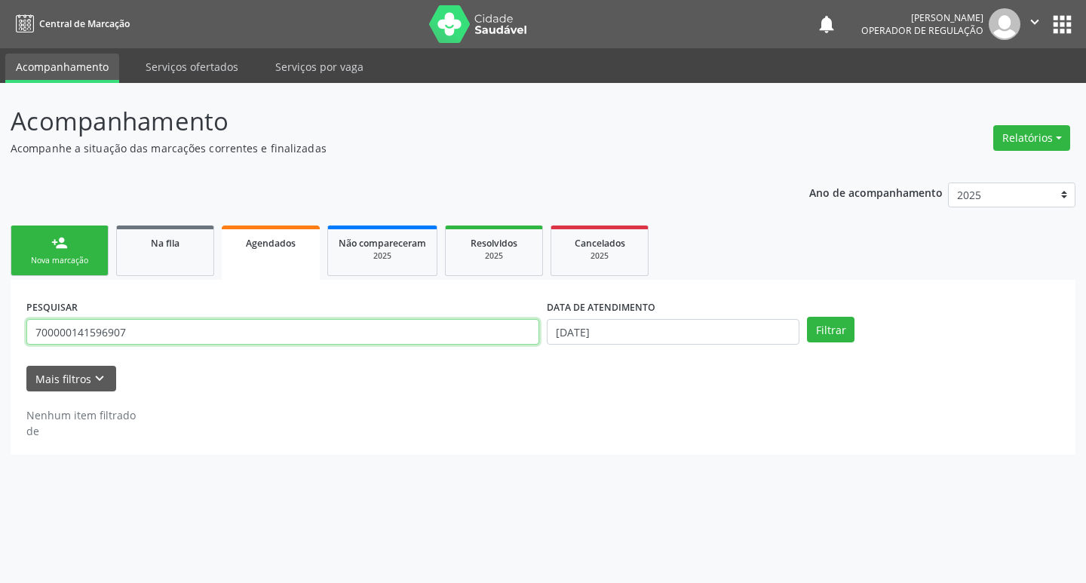
click at [185, 336] on input "700000141596907" at bounding box center [282, 332] width 513 height 26
paste input "700000141596907"
type input "700000141596907"
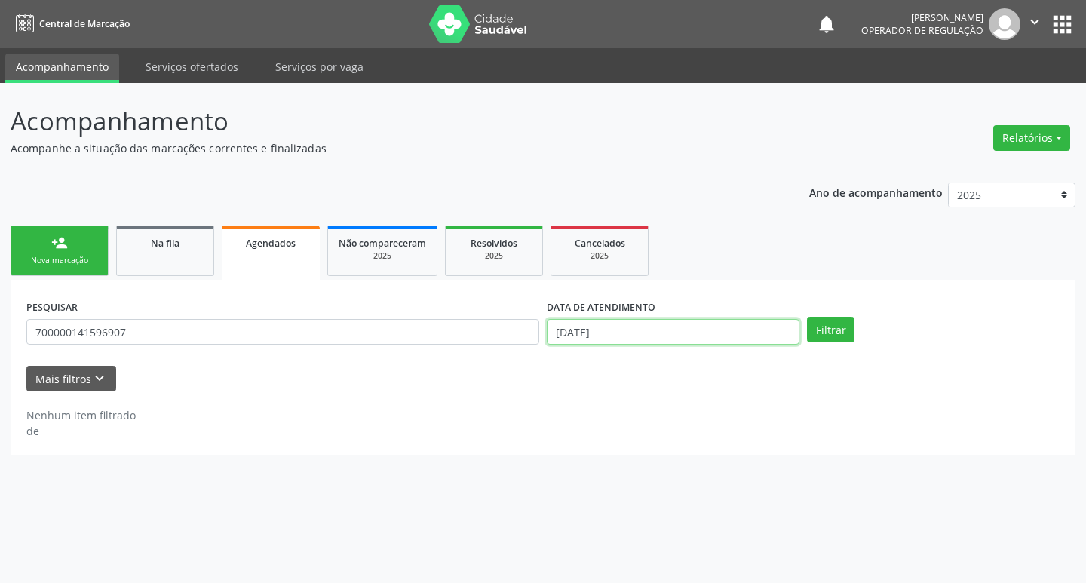
click at [781, 336] on input "[DATE]" at bounding box center [673, 332] width 253 height 26
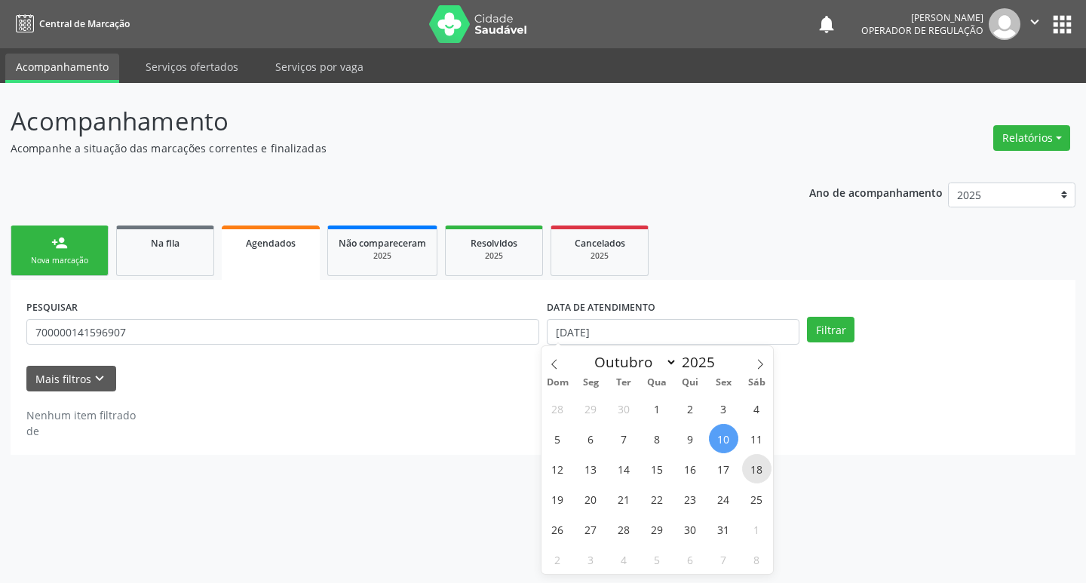
click at [764, 467] on span "18" at bounding box center [756, 468] width 29 height 29
type input "[DATE]"
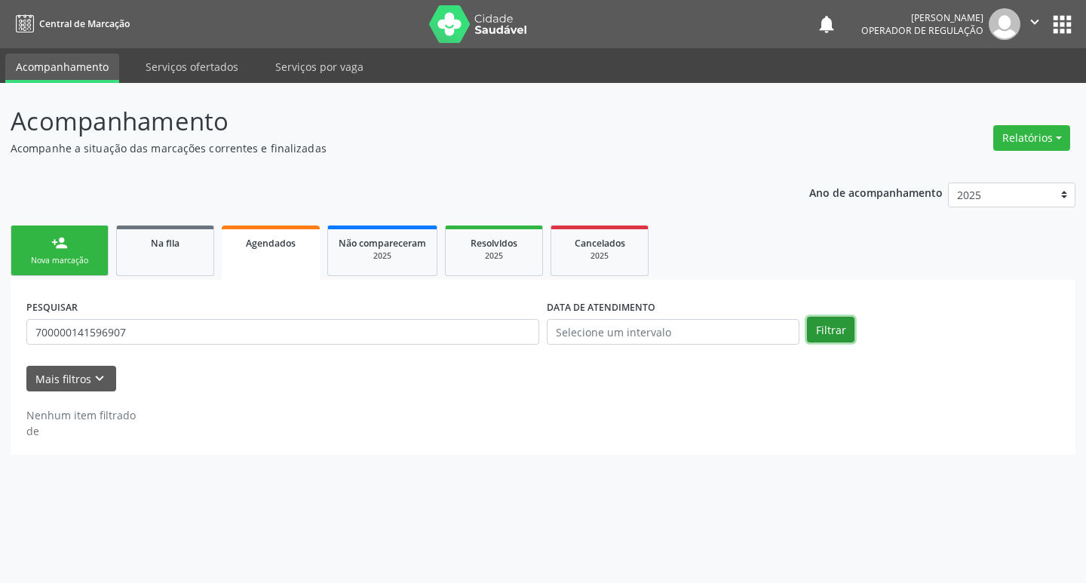
click at [835, 332] on button "Filtrar" at bounding box center [831, 330] width 48 height 26
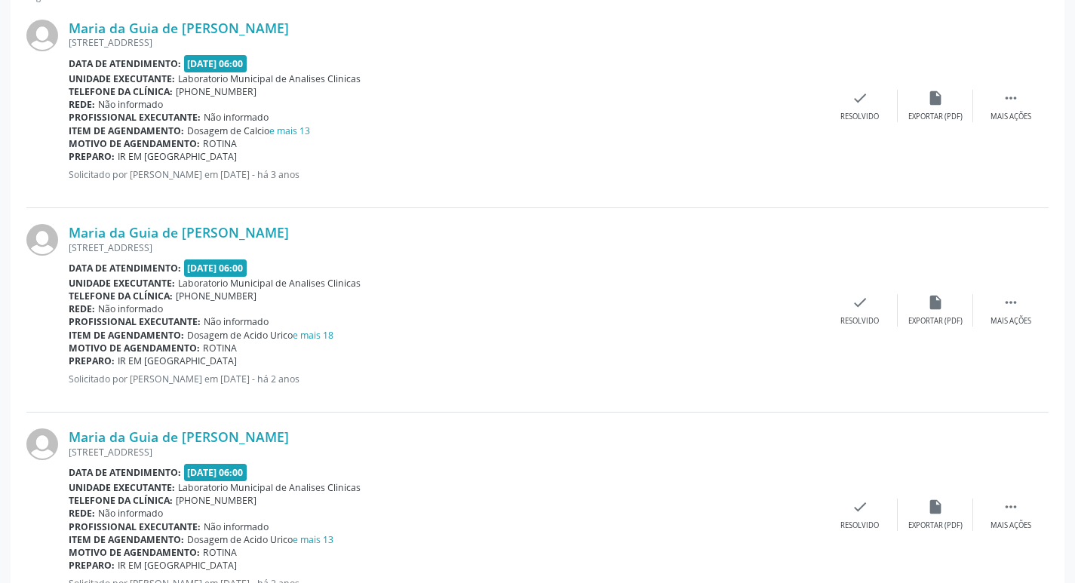
scroll to position [283, 0]
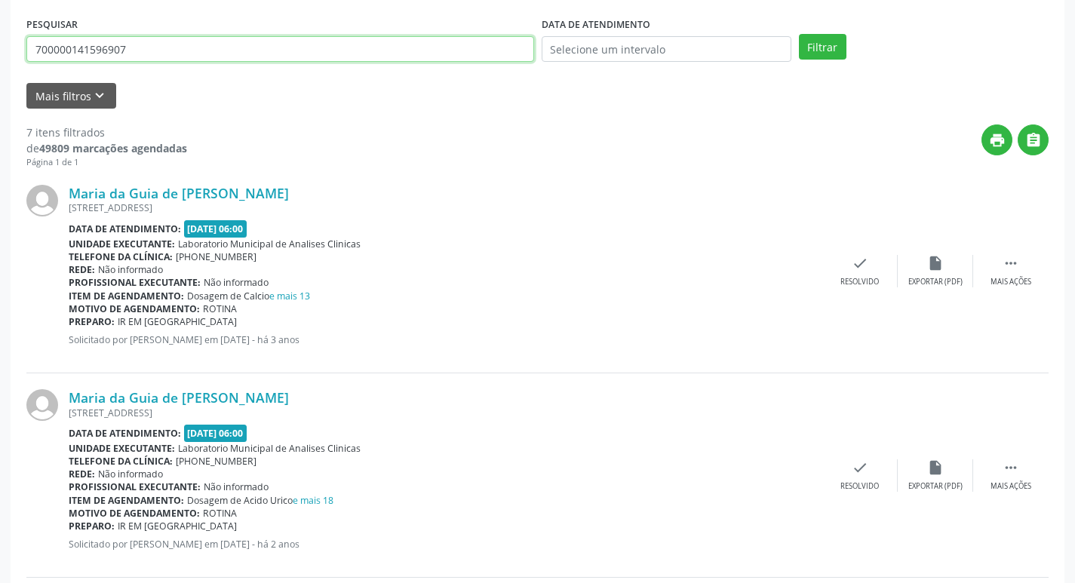
click at [164, 43] on input "700000141596907" at bounding box center [280, 49] width 508 height 26
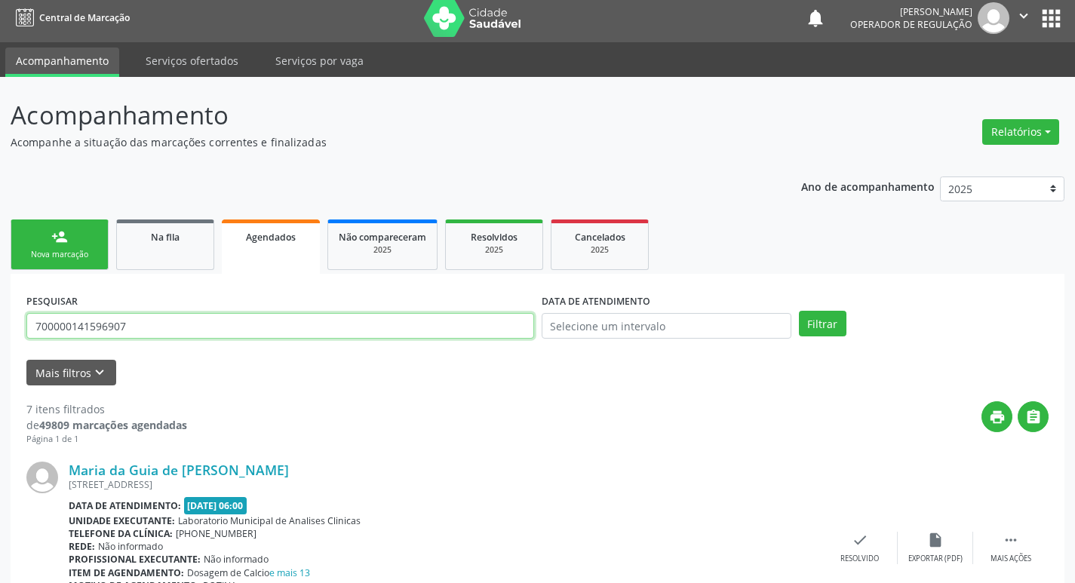
scroll to position [0, 0]
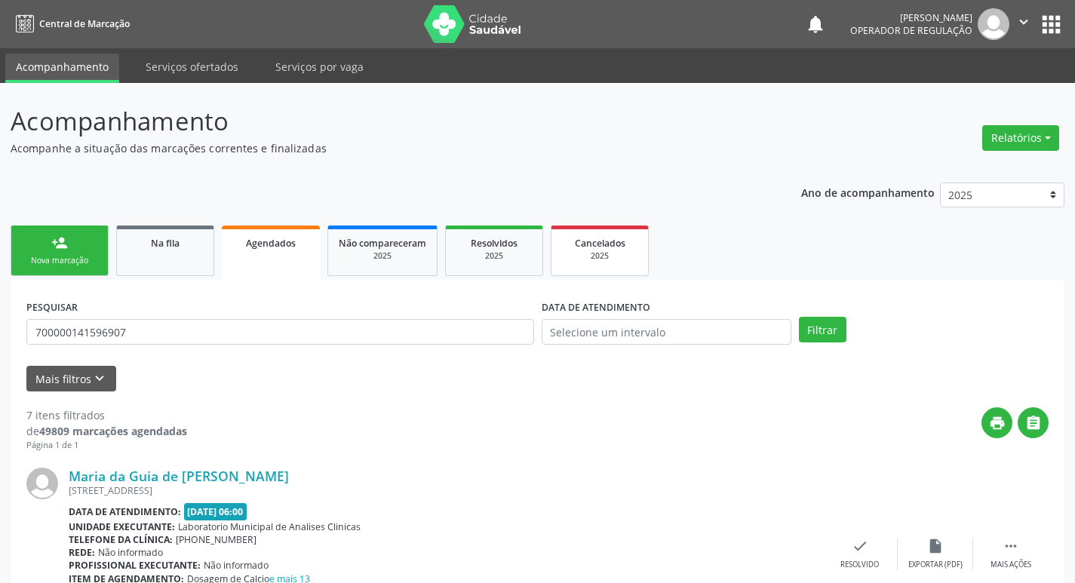
click at [585, 238] on span "Cancelados" at bounding box center [600, 243] width 51 height 13
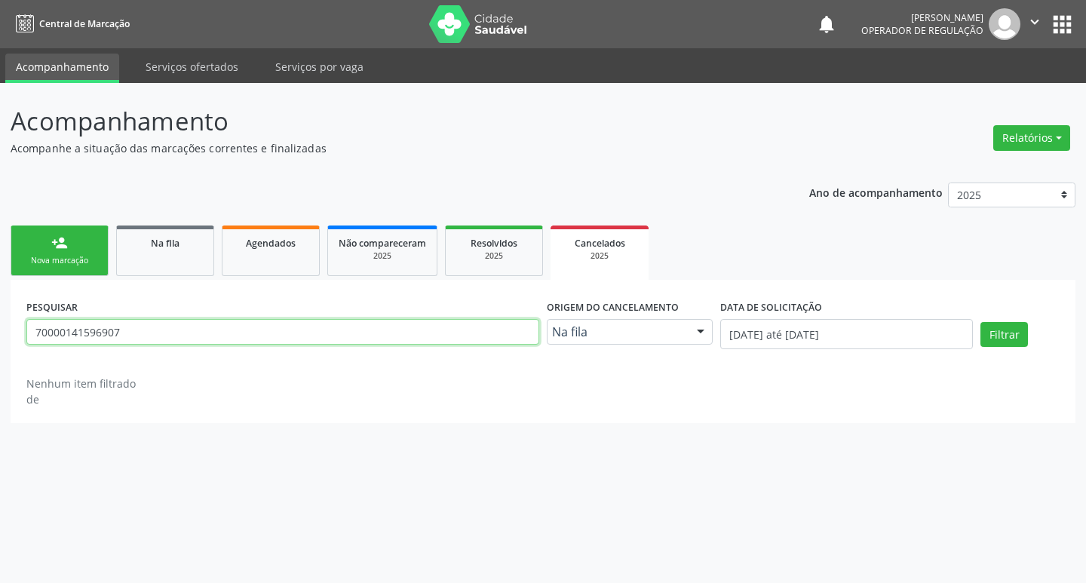
click at [339, 324] on input "70000141596907" at bounding box center [282, 332] width 513 height 26
type input "7"
paste input "700000141596907"
type input "700000141596907"
click at [981, 322] on button "Filtrar" at bounding box center [1005, 335] width 48 height 26
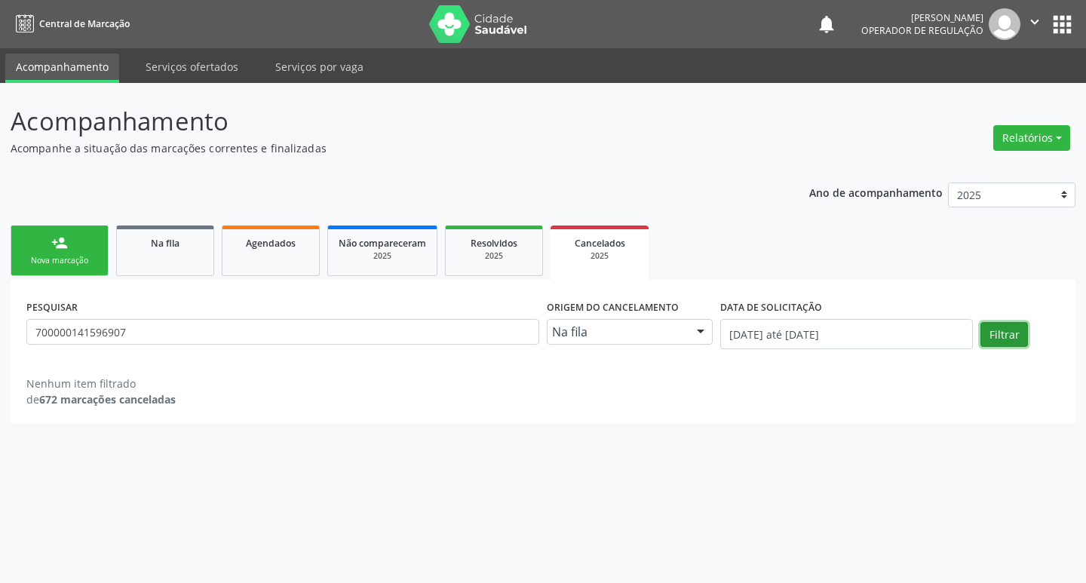
click at [1000, 341] on button "Filtrar" at bounding box center [1005, 335] width 48 height 26
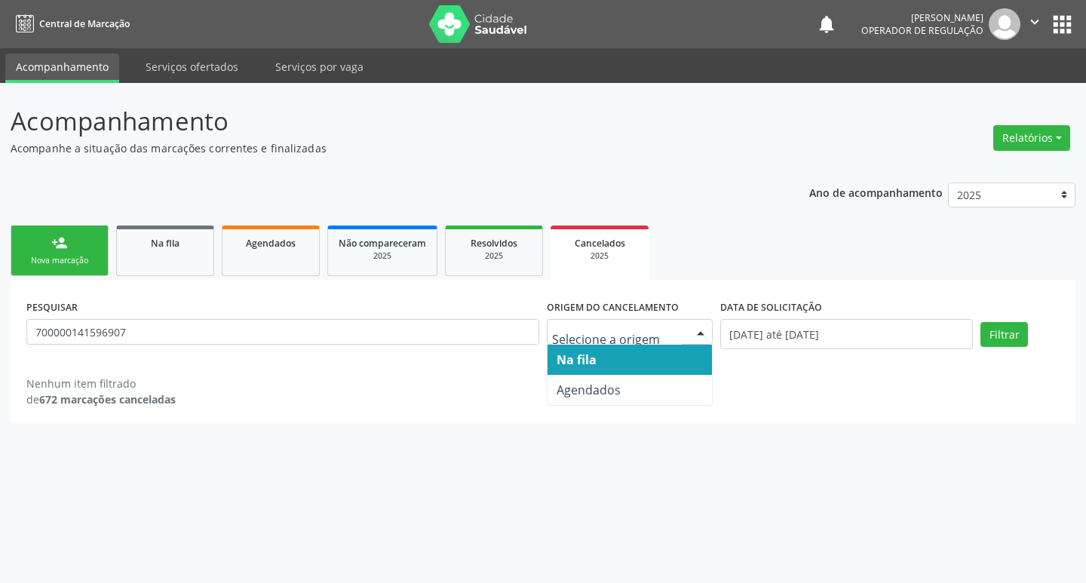
click at [688, 327] on div "Na fila Agendados Nenhum resultado encontrado para: " " Não há nenhuma opção pa…" at bounding box center [630, 332] width 166 height 26
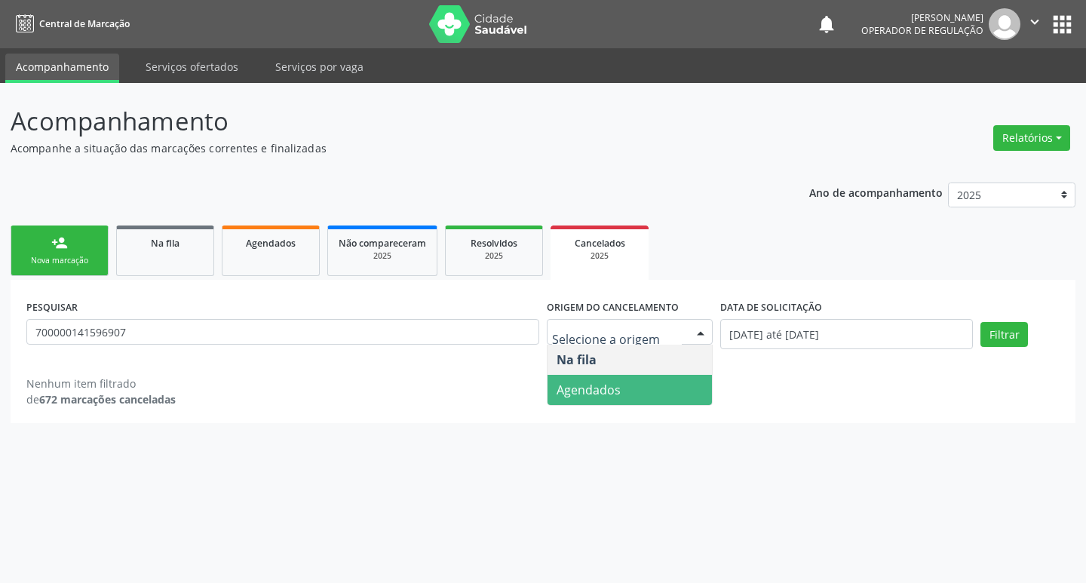
click at [616, 382] on span "Agendados" at bounding box center [589, 390] width 64 height 17
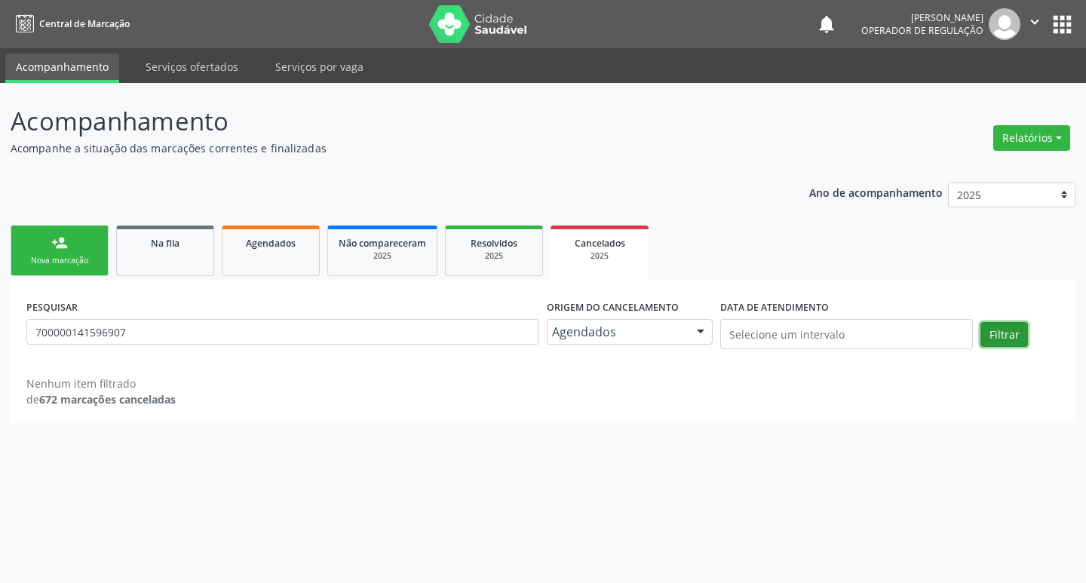
click at [1019, 342] on button "Filtrar" at bounding box center [1005, 335] width 48 height 26
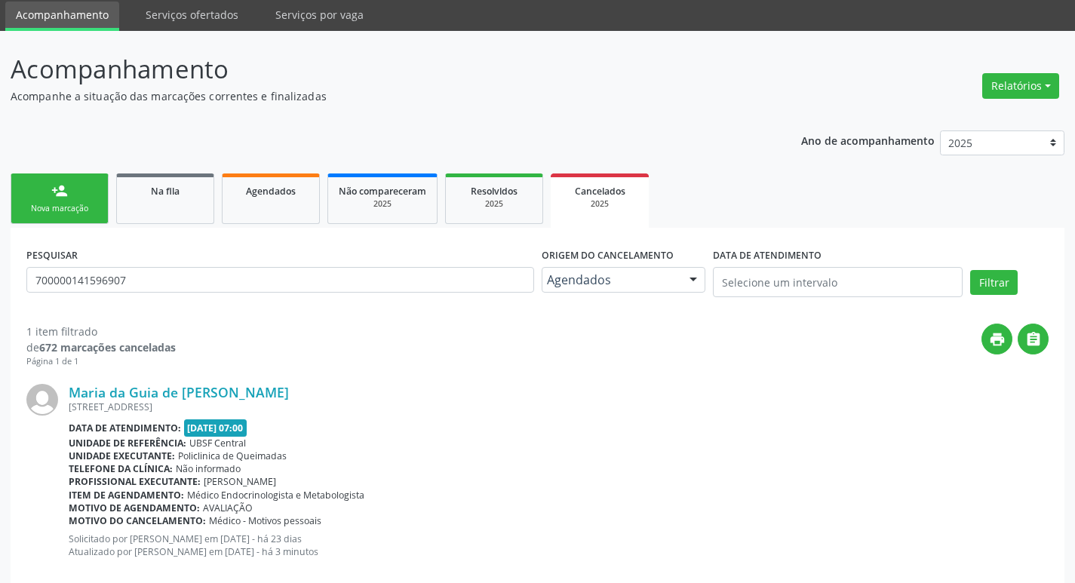
scroll to position [80, 0]
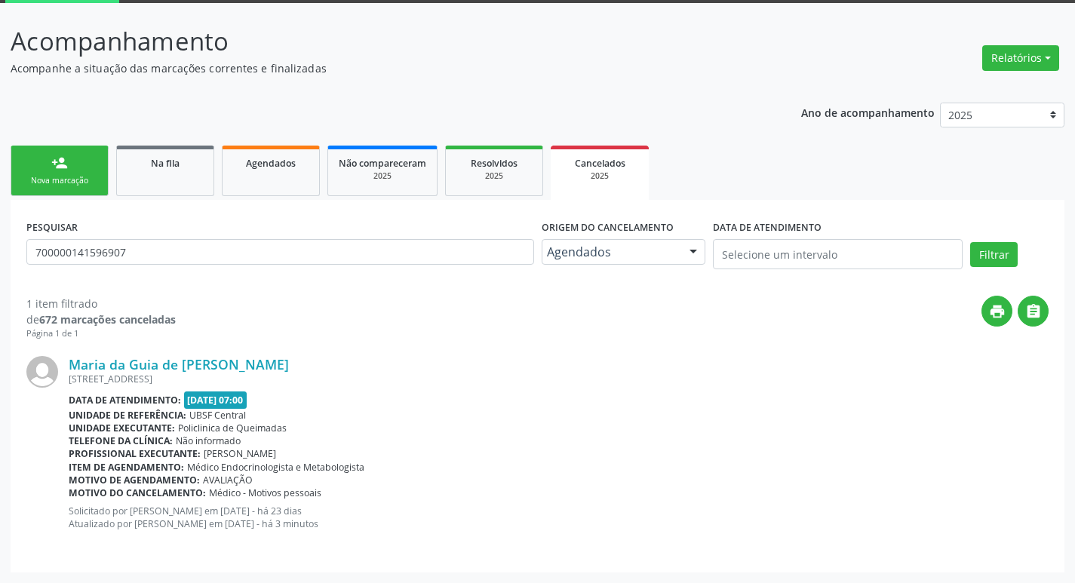
click at [91, 169] on link "person_add Nova marcação" at bounding box center [60, 171] width 98 height 51
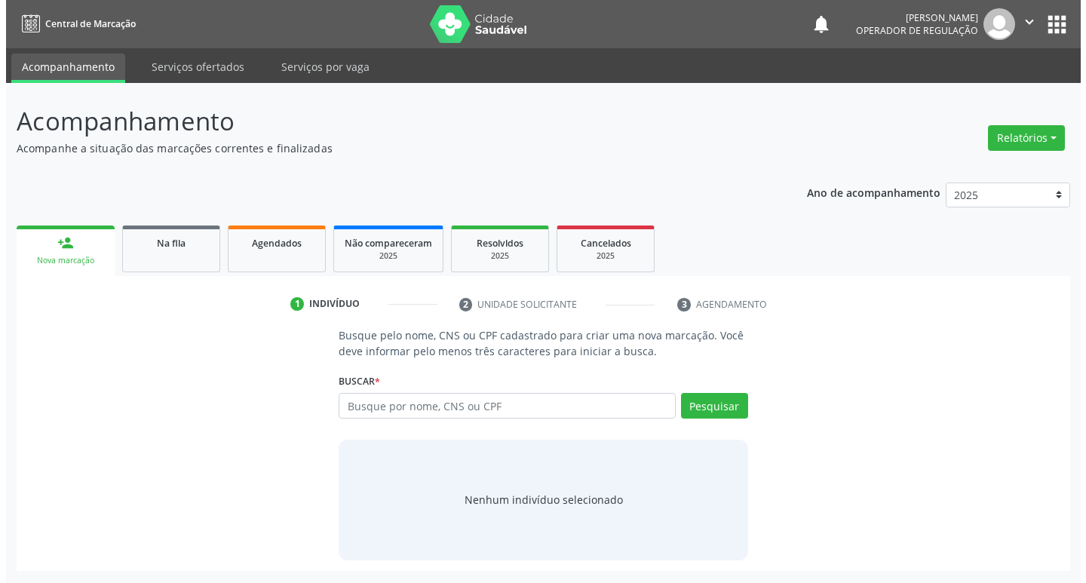
scroll to position [0, 0]
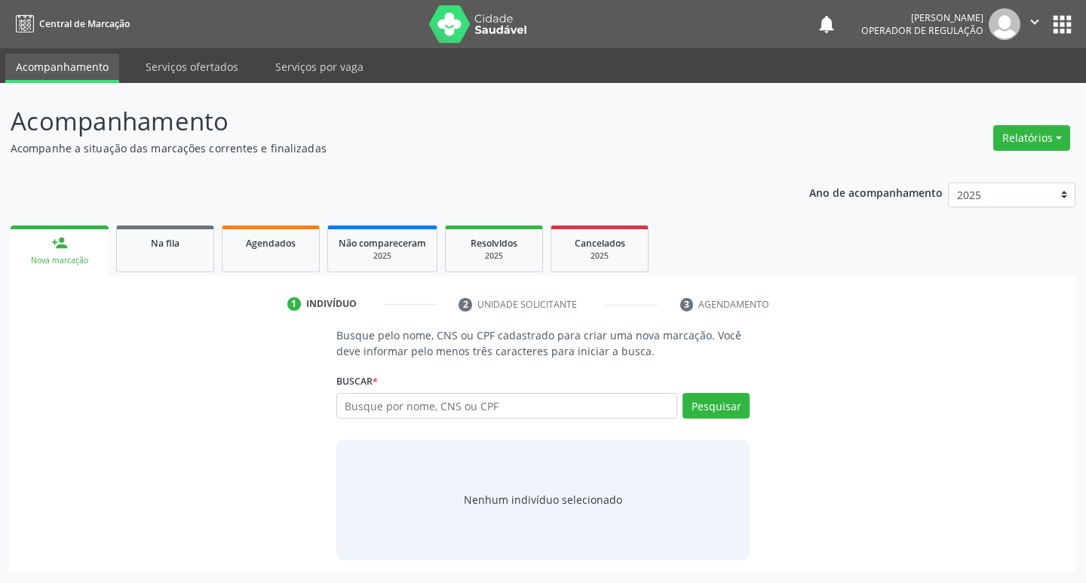
click at [1033, 26] on icon "" at bounding box center [1035, 22] width 17 height 17
click at [987, 98] on link "Sair" at bounding box center [996, 91] width 104 height 21
